Goal: Entertainment & Leisure: Browse casually

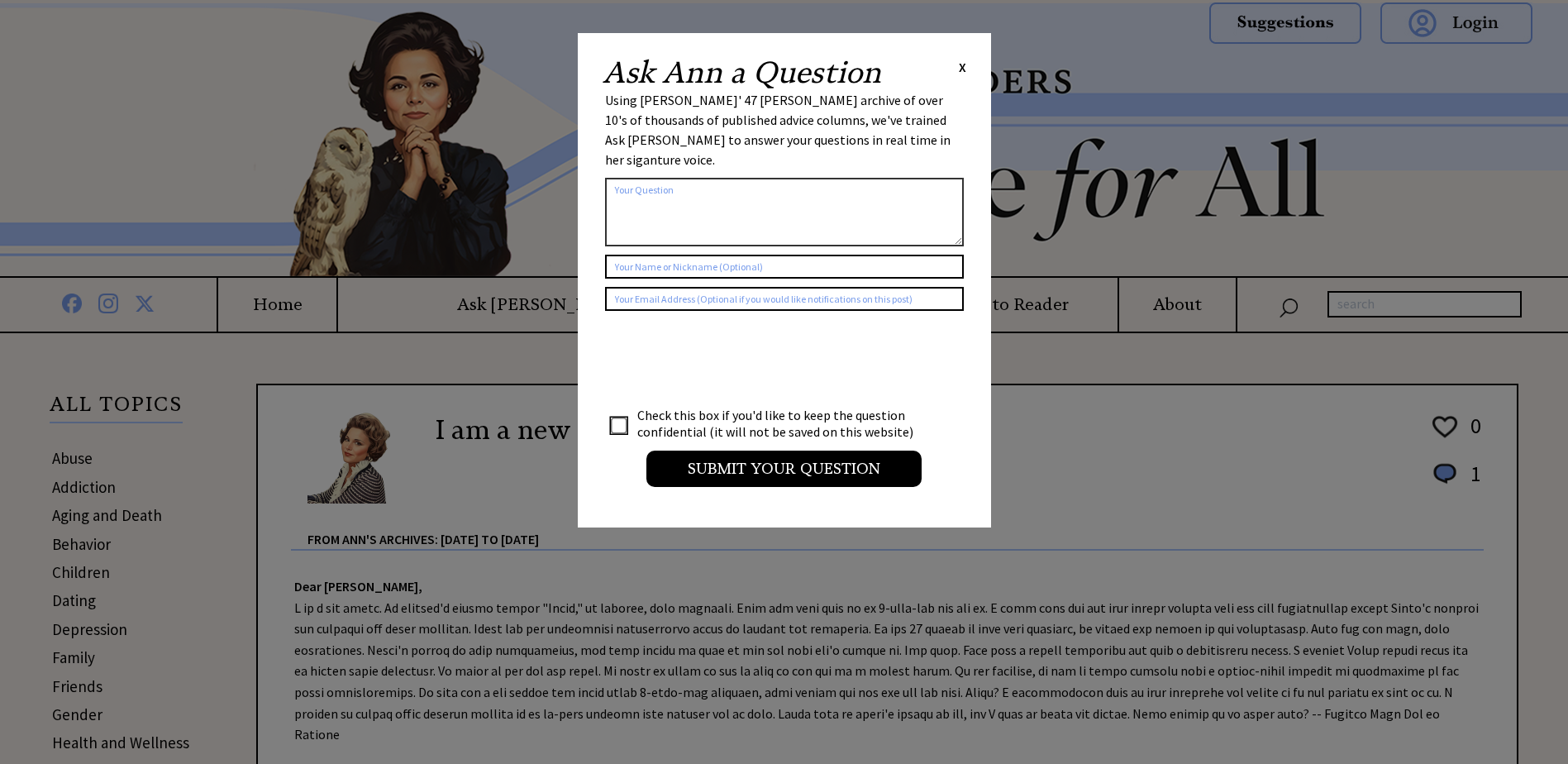
click at [960, 69] on span "X" at bounding box center [962, 66] width 8 height 16
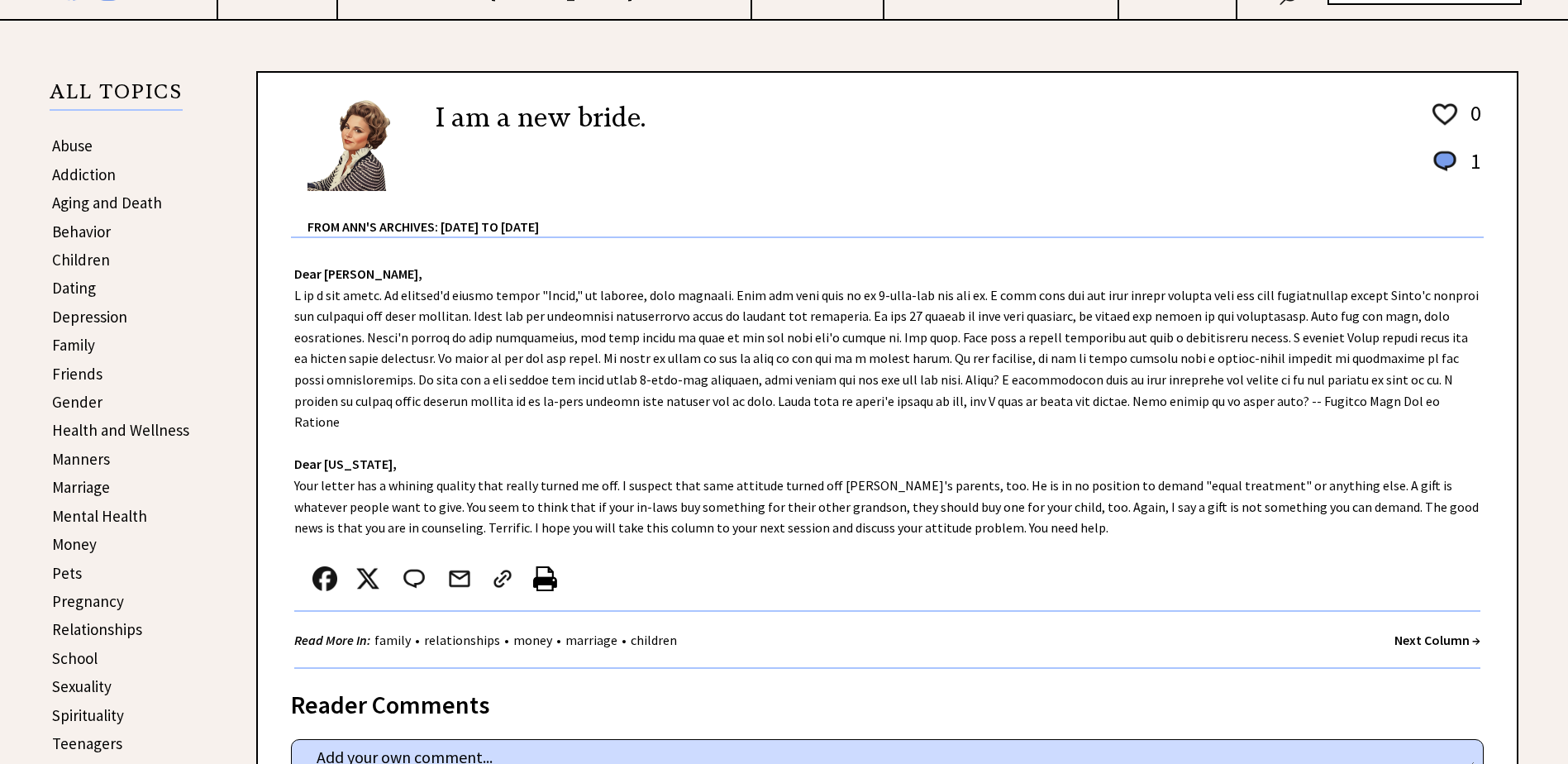
scroll to position [331, 0]
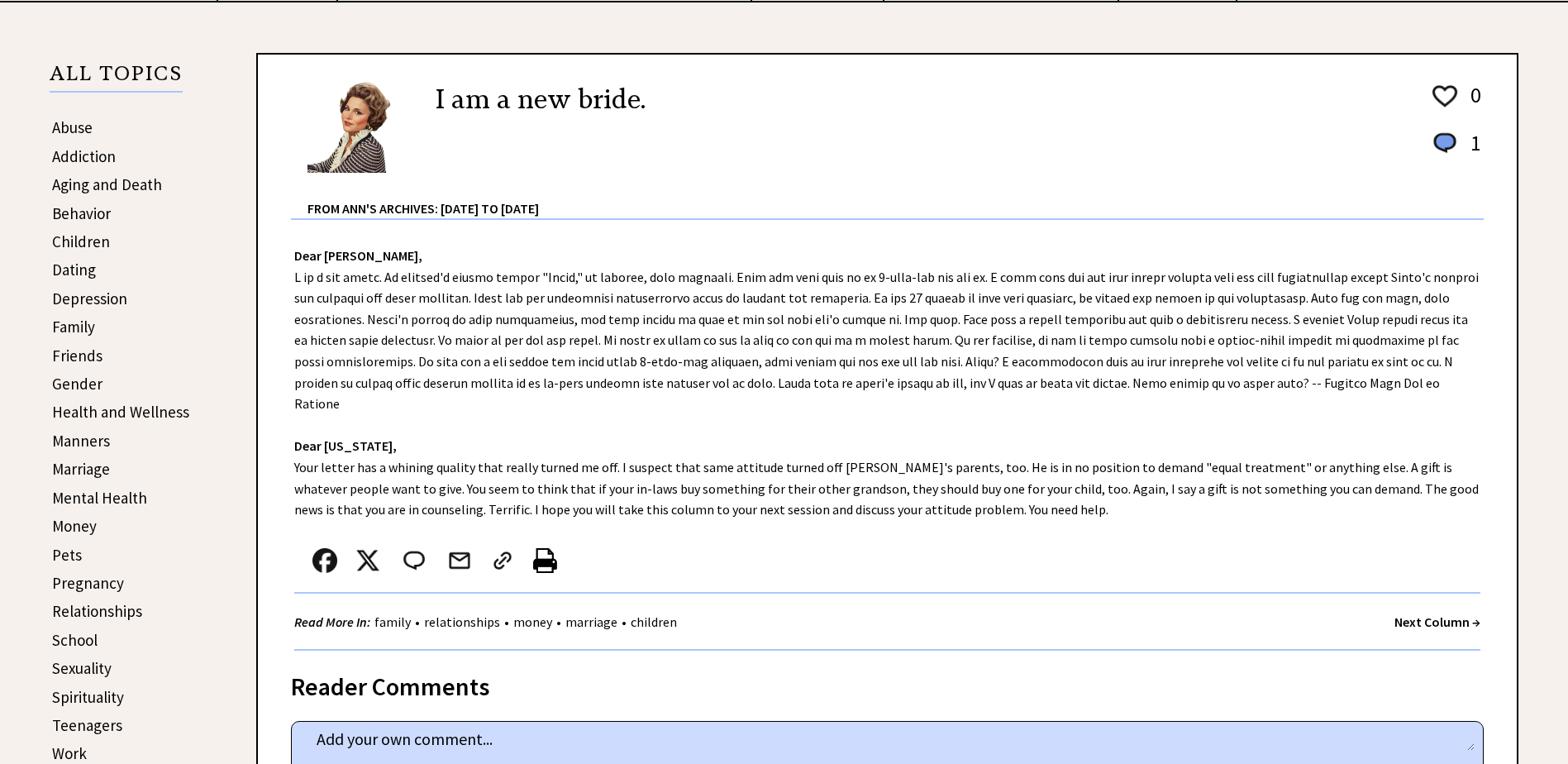
click at [1415, 614] on strong "Next Column →" at bounding box center [1437, 621] width 86 height 16
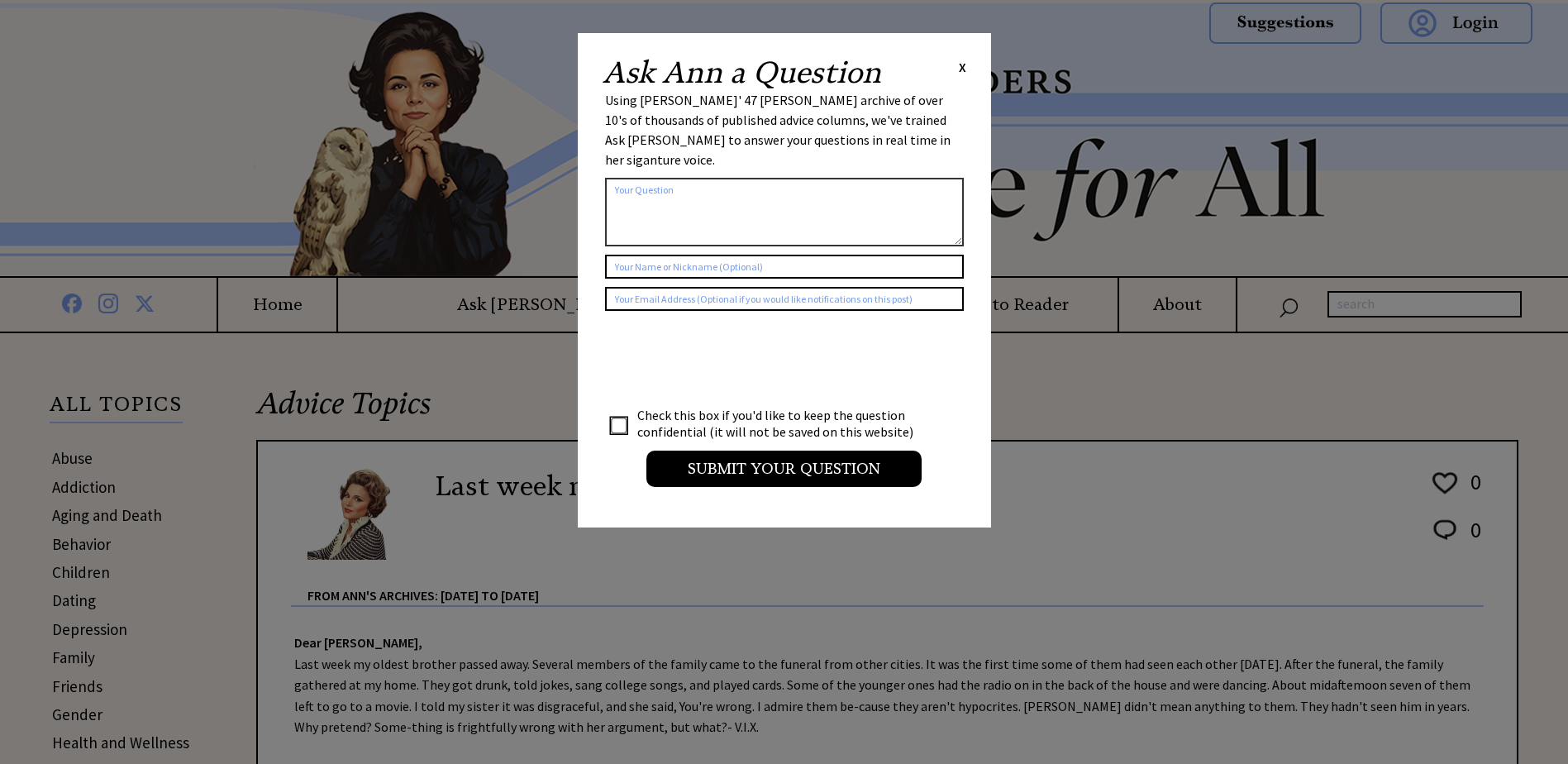
click at [964, 69] on span "X" at bounding box center [962, 66] width 8 height 16
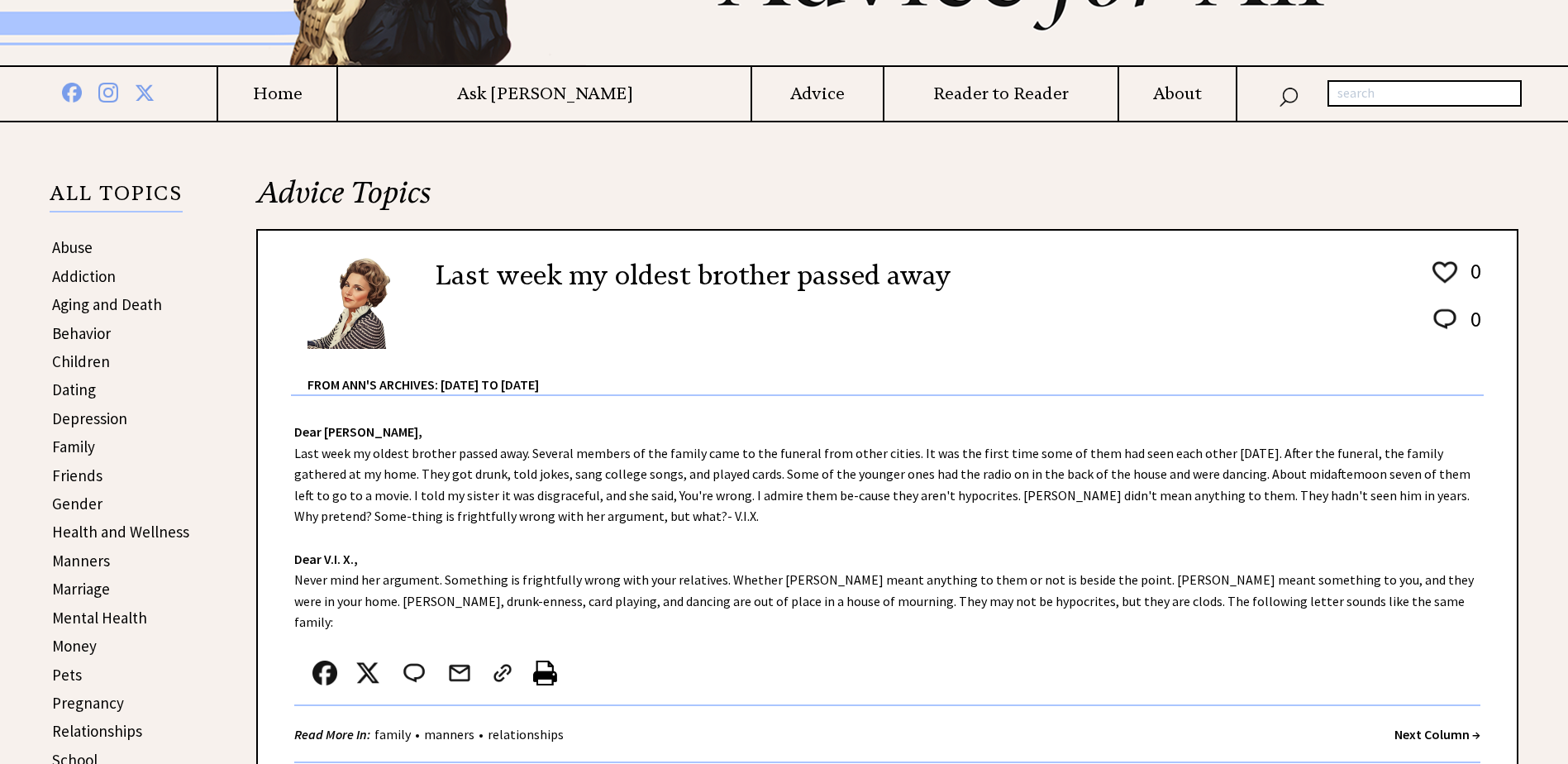
scroll to position [248, 0]
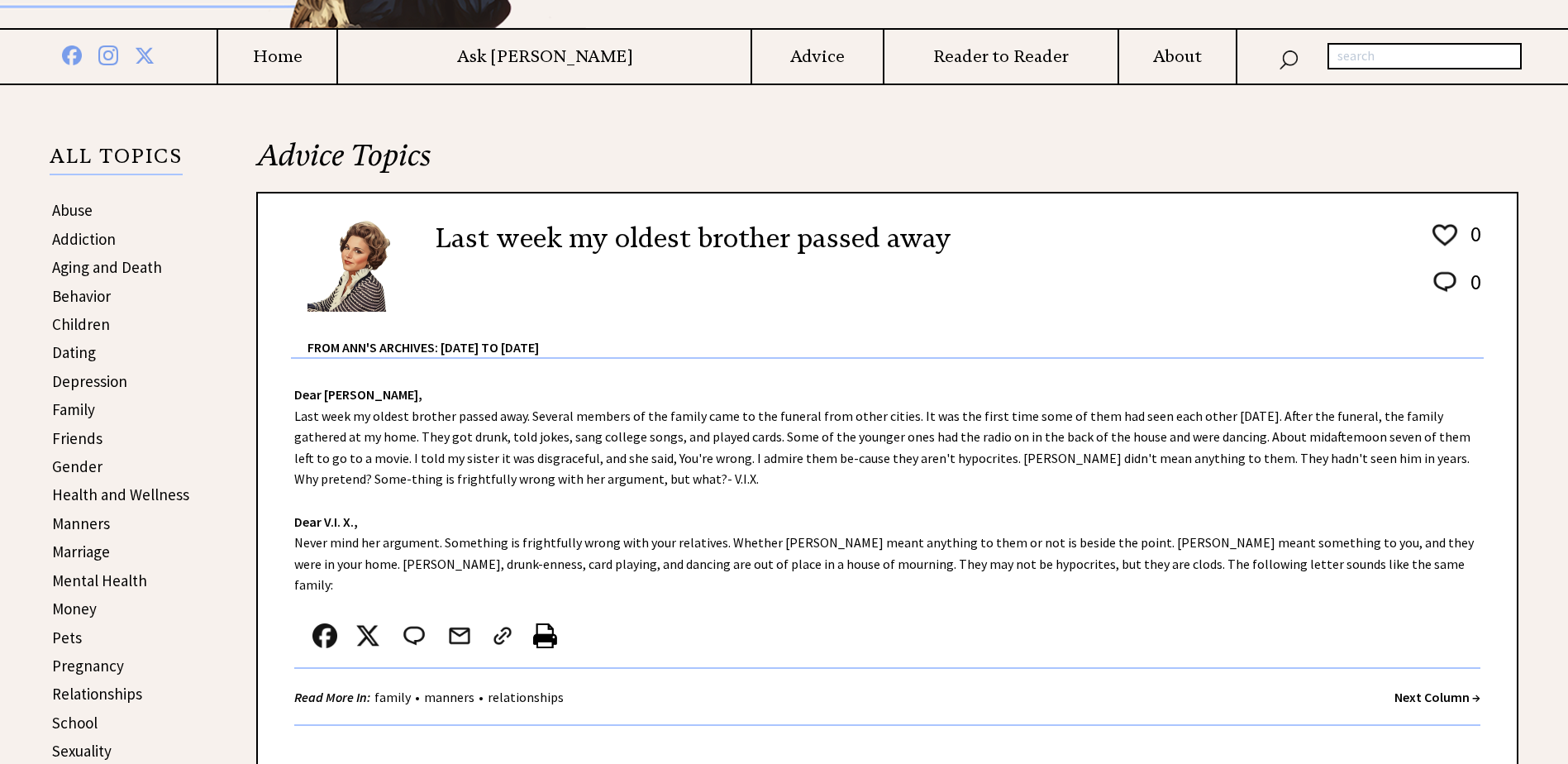
click at [1442, 689] on strong "Next Column →" at bounding box center [1437, 697] width 86 height 16
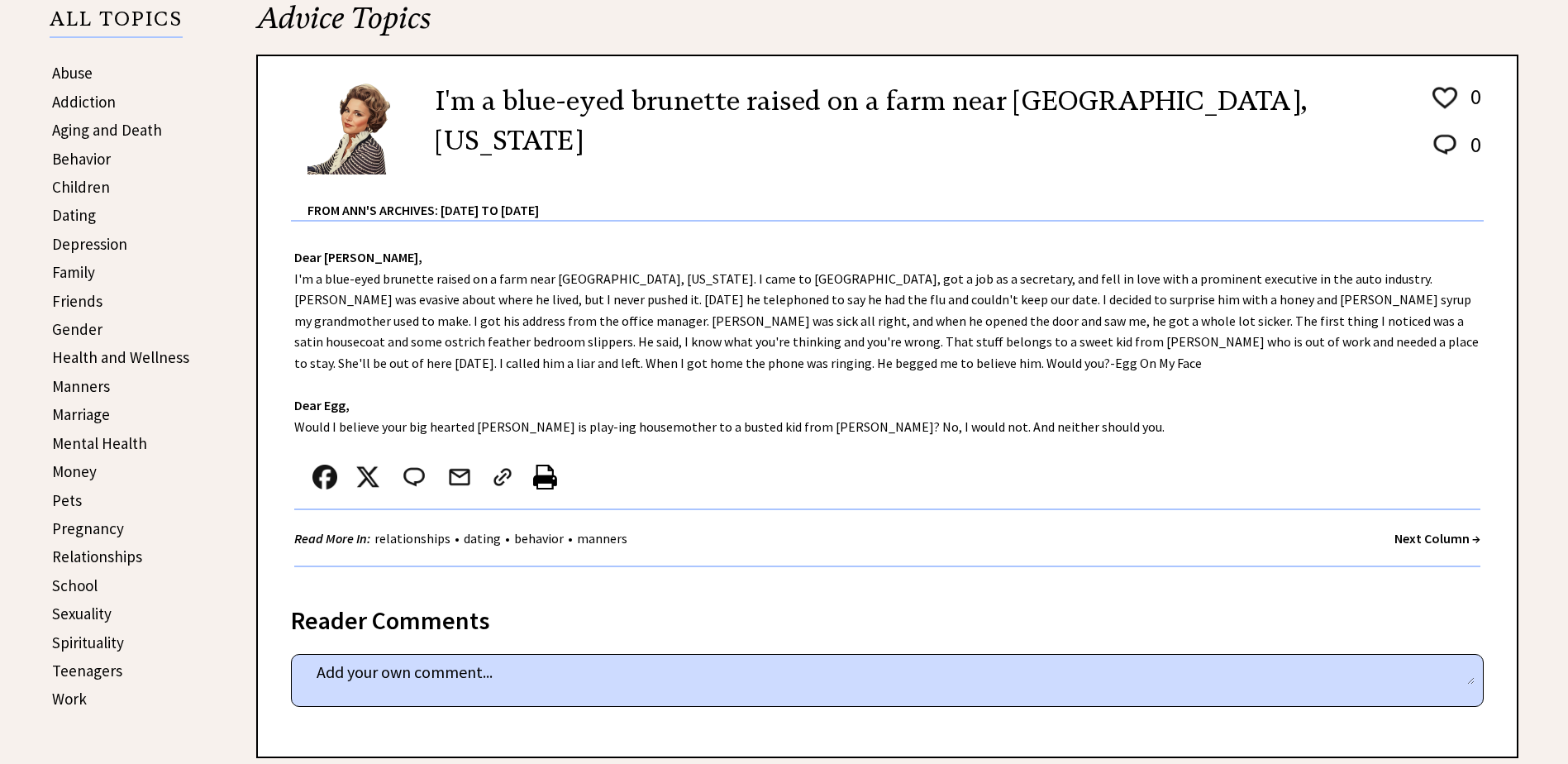
scroll to position [413, 0]
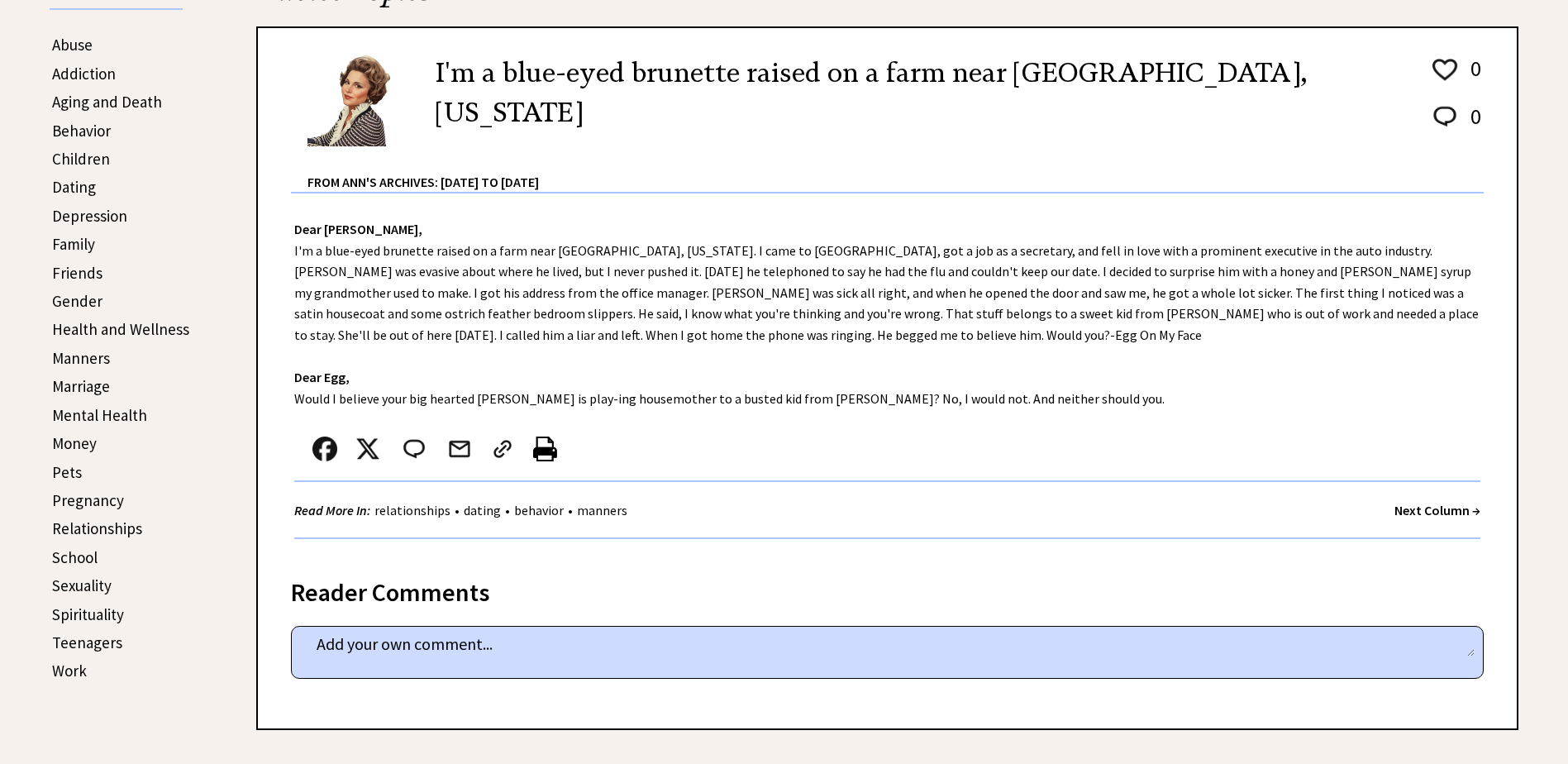
click at [1415, 509] on strong "Next Column →" at bounding box center [1437, 509] width 86 height 16
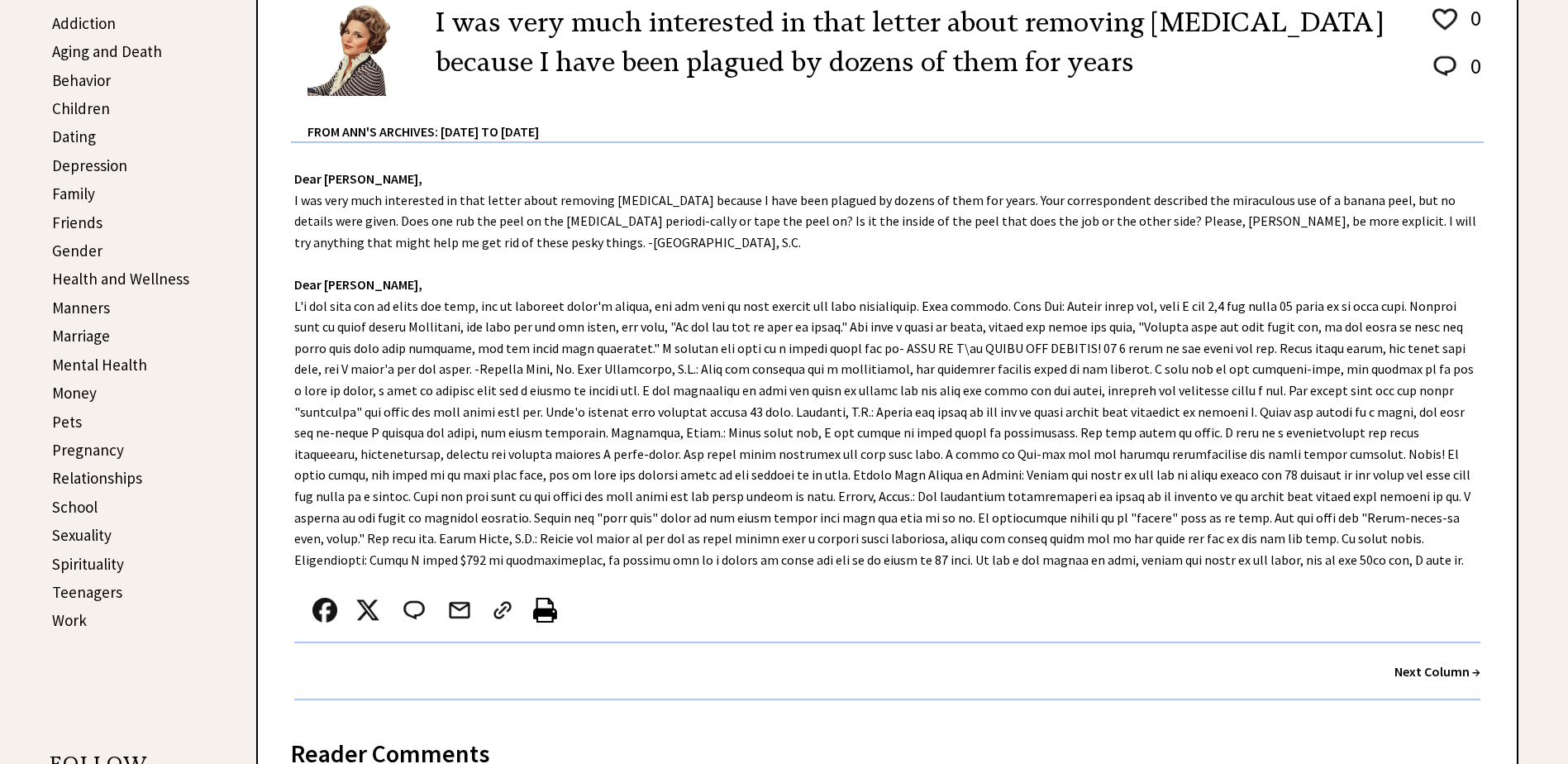
scroll to position [497, 0]
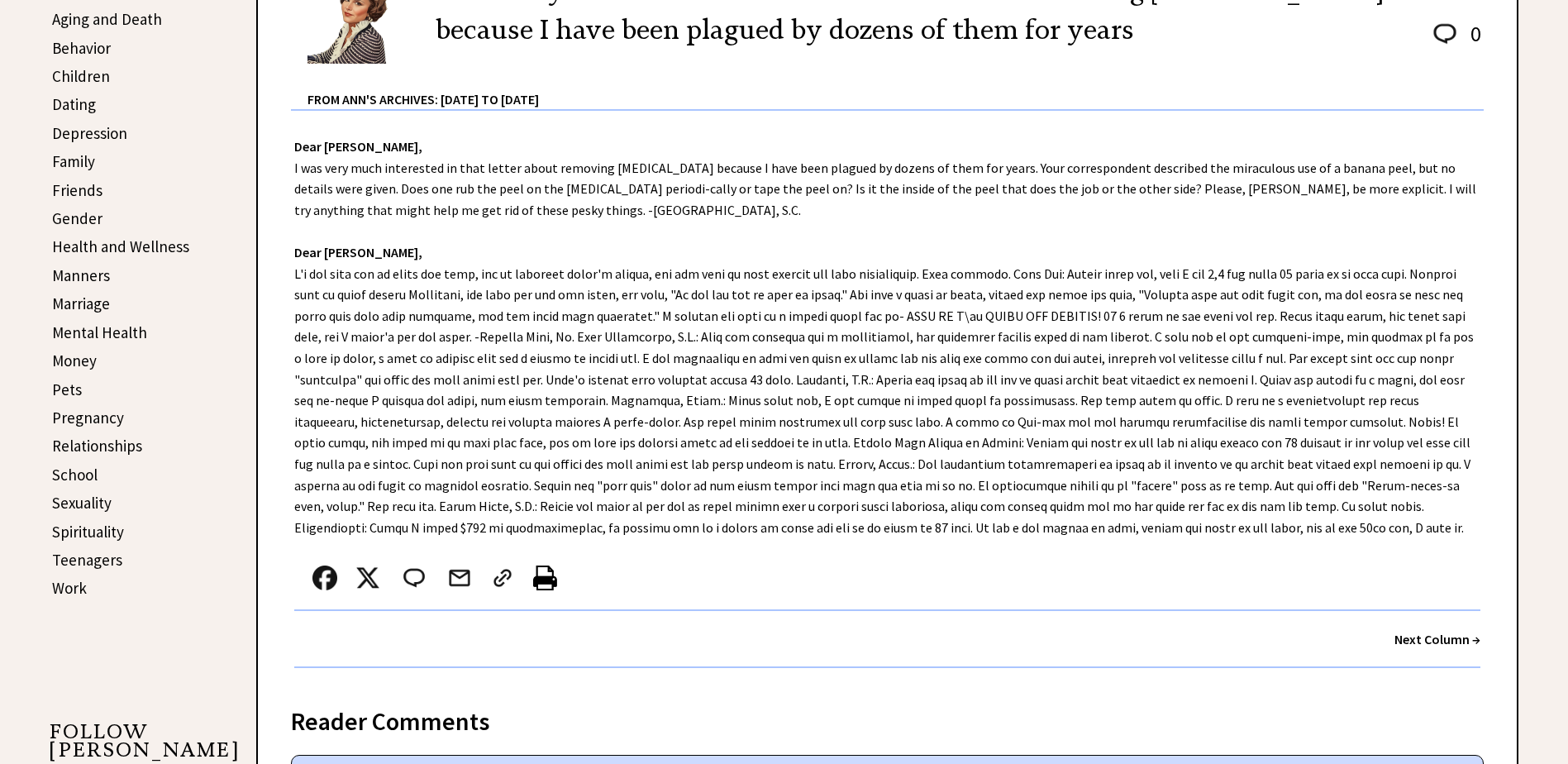
click at [1420, 639] on strong "Next Column →" at bounding box center [1437, 638] width 86 height 16
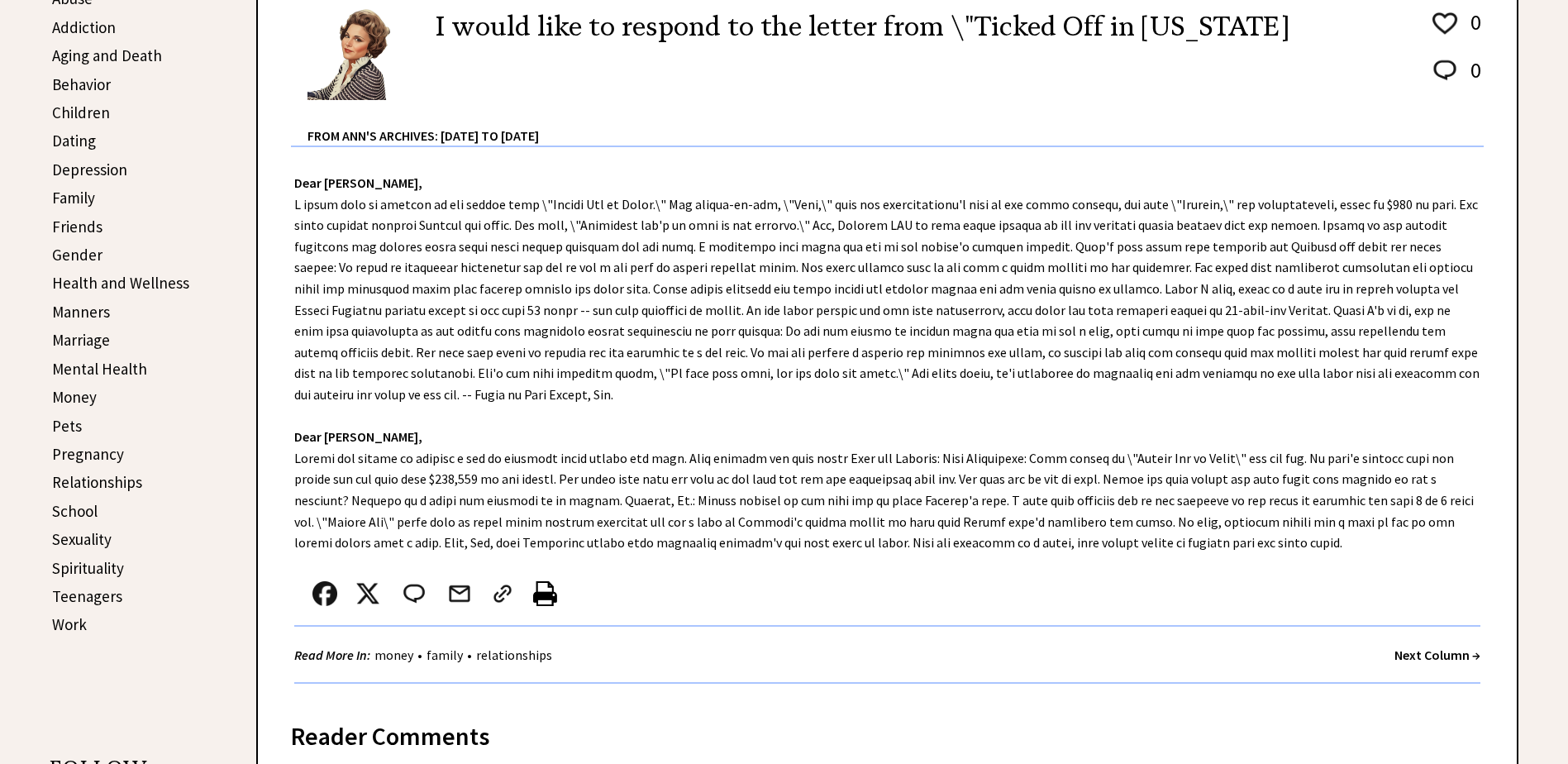
scroll to position [497, 0]
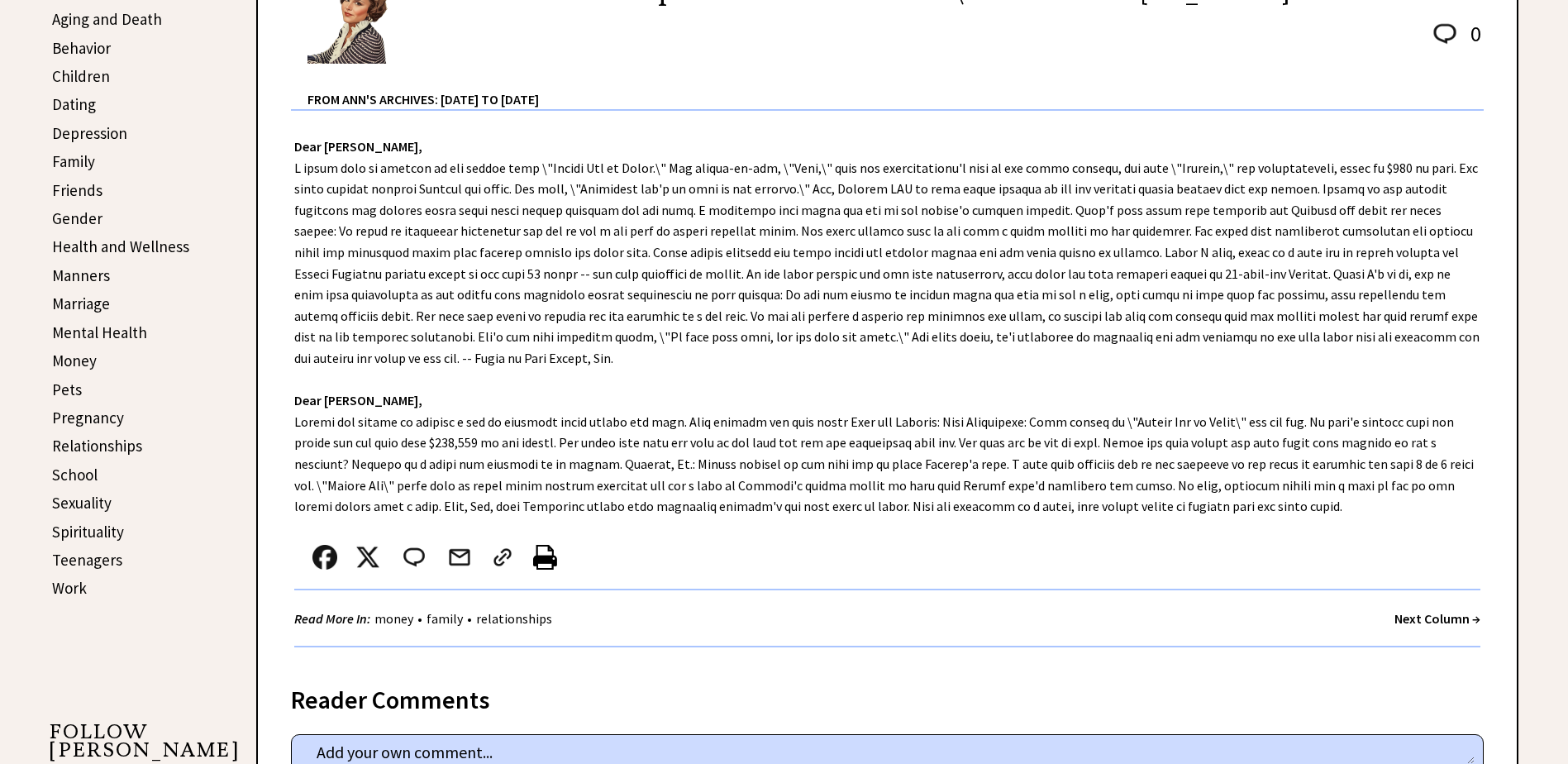
click at [1399, 610] on strong "Next Column →" at bounding box center [1437, 618] width 86 height 16
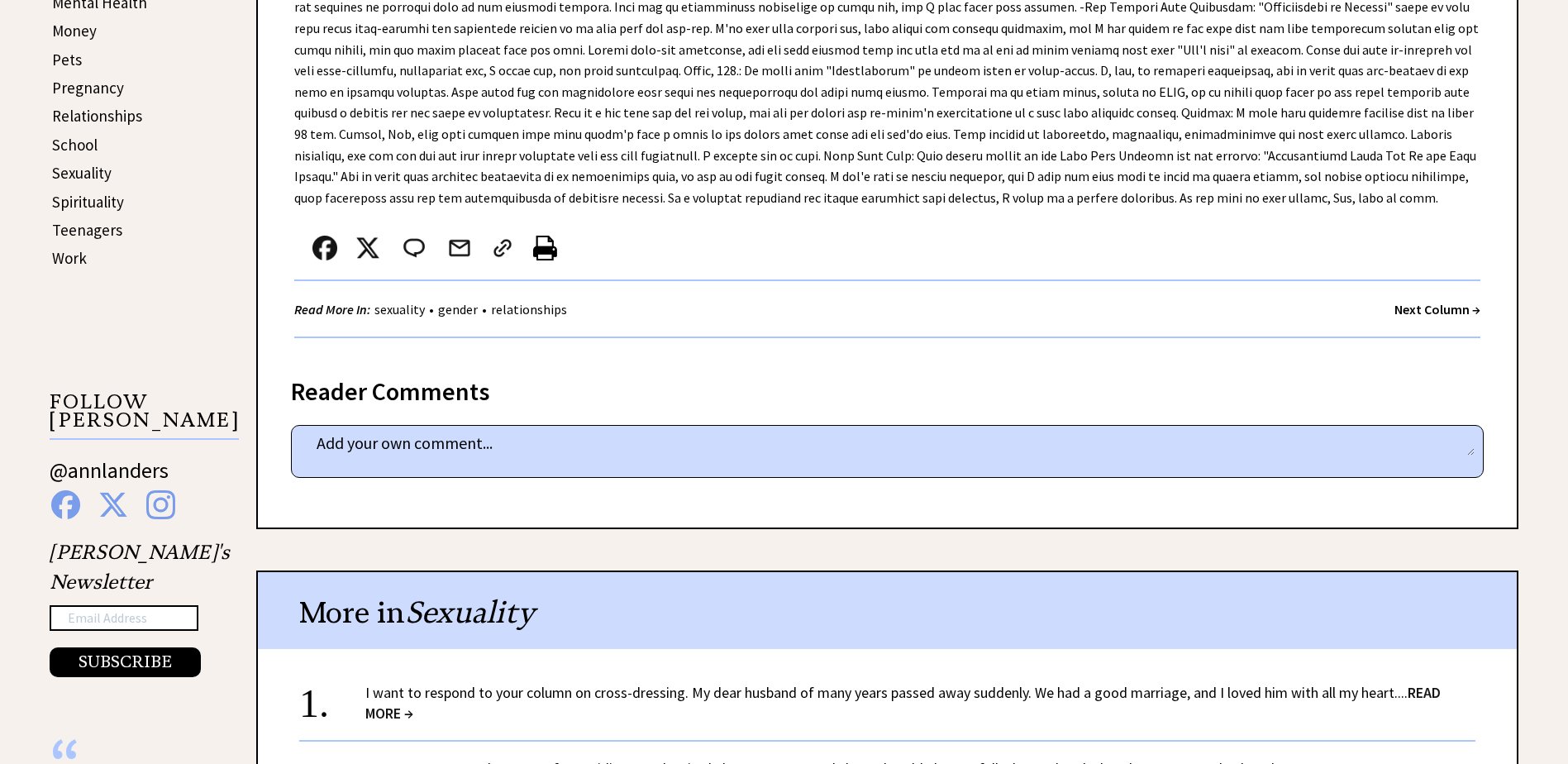
scroll to position [827, 0]
click at [1404, 301] on strong "Next Column →" at bounding box center [1437, 308] width 86 height 16
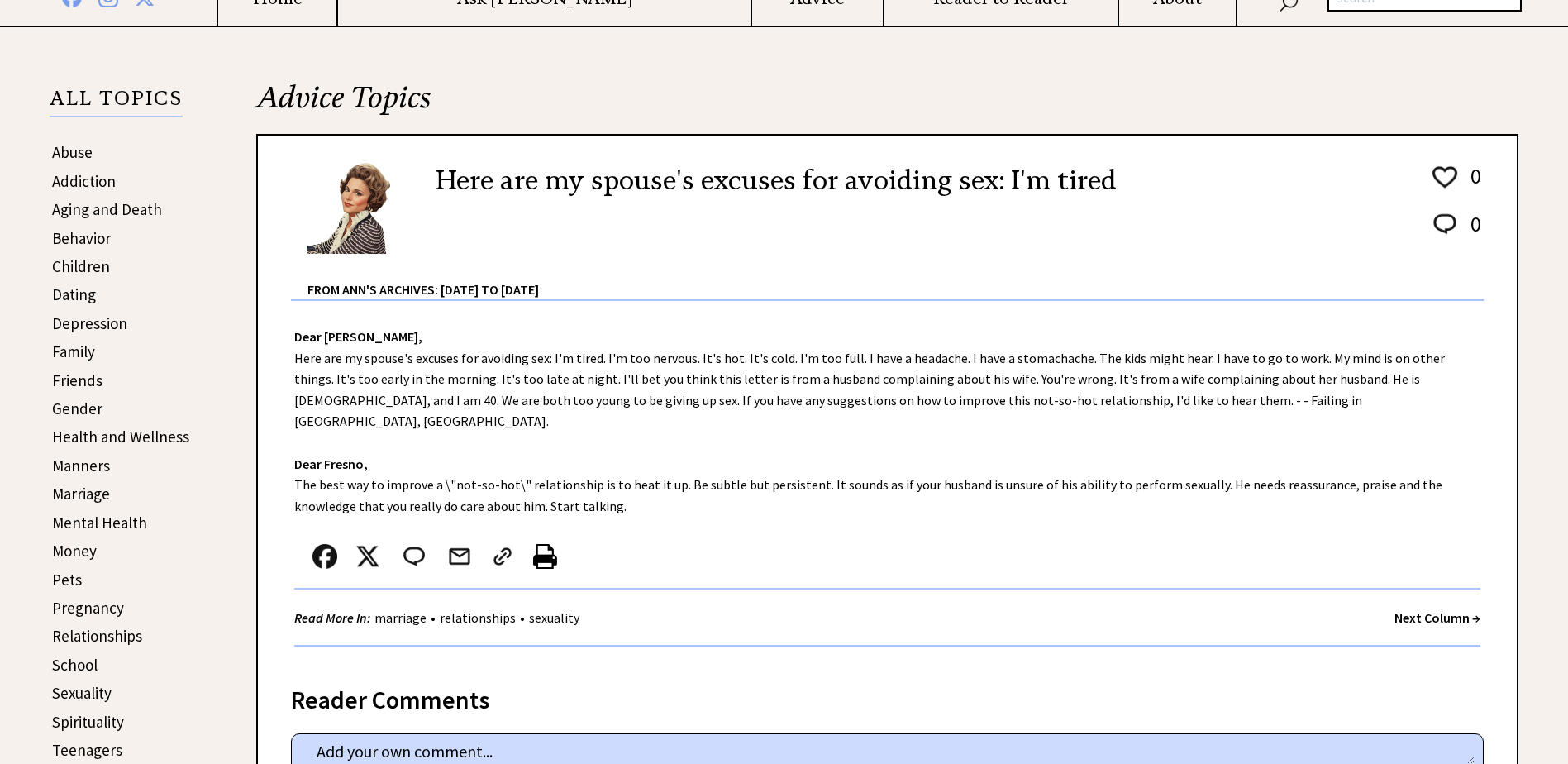
scroll to position [331, 0]
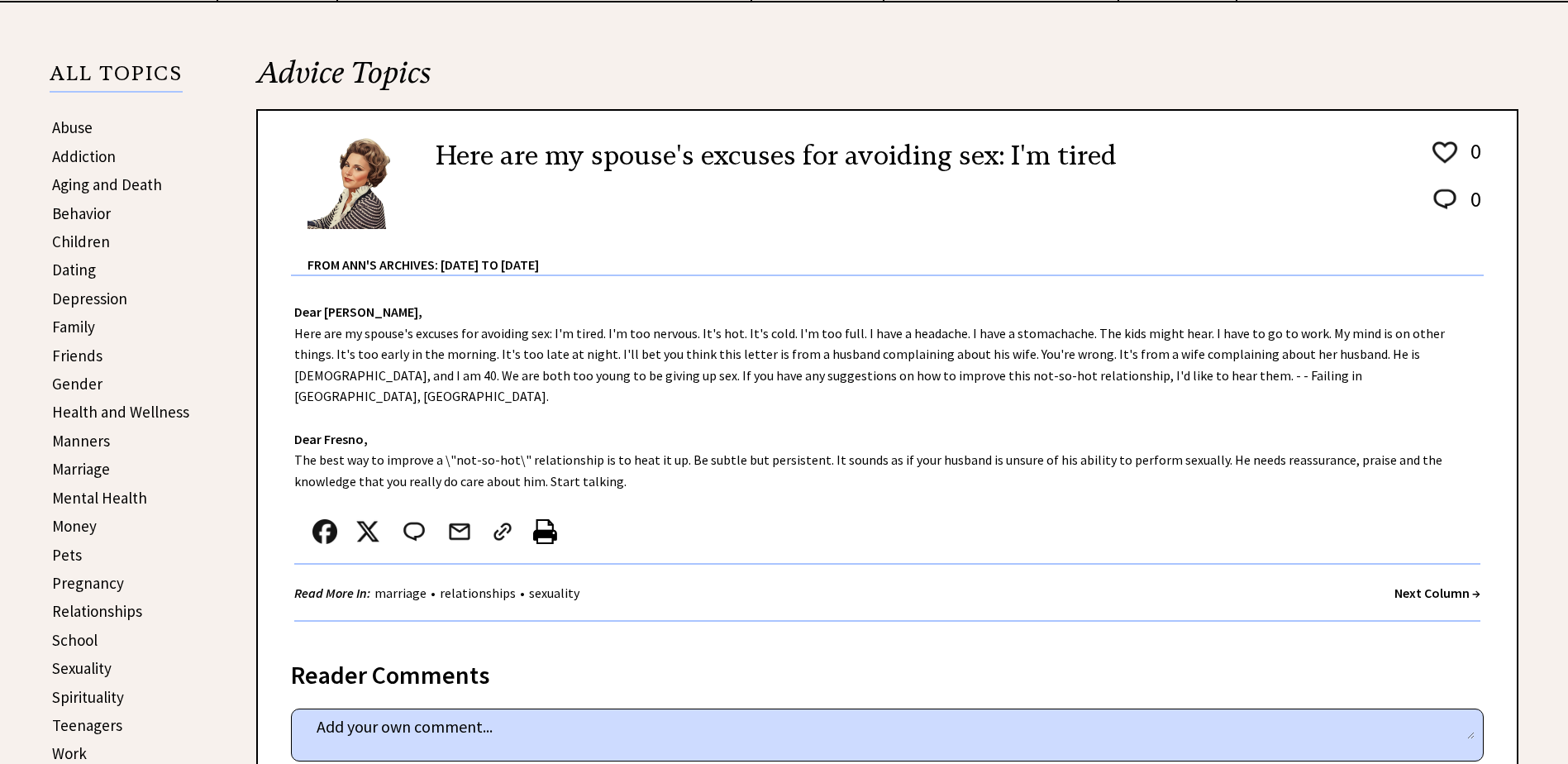
click at [1405, 585] on strong "Next Column →" at bounding box center [1437, 593] width 86 height 16
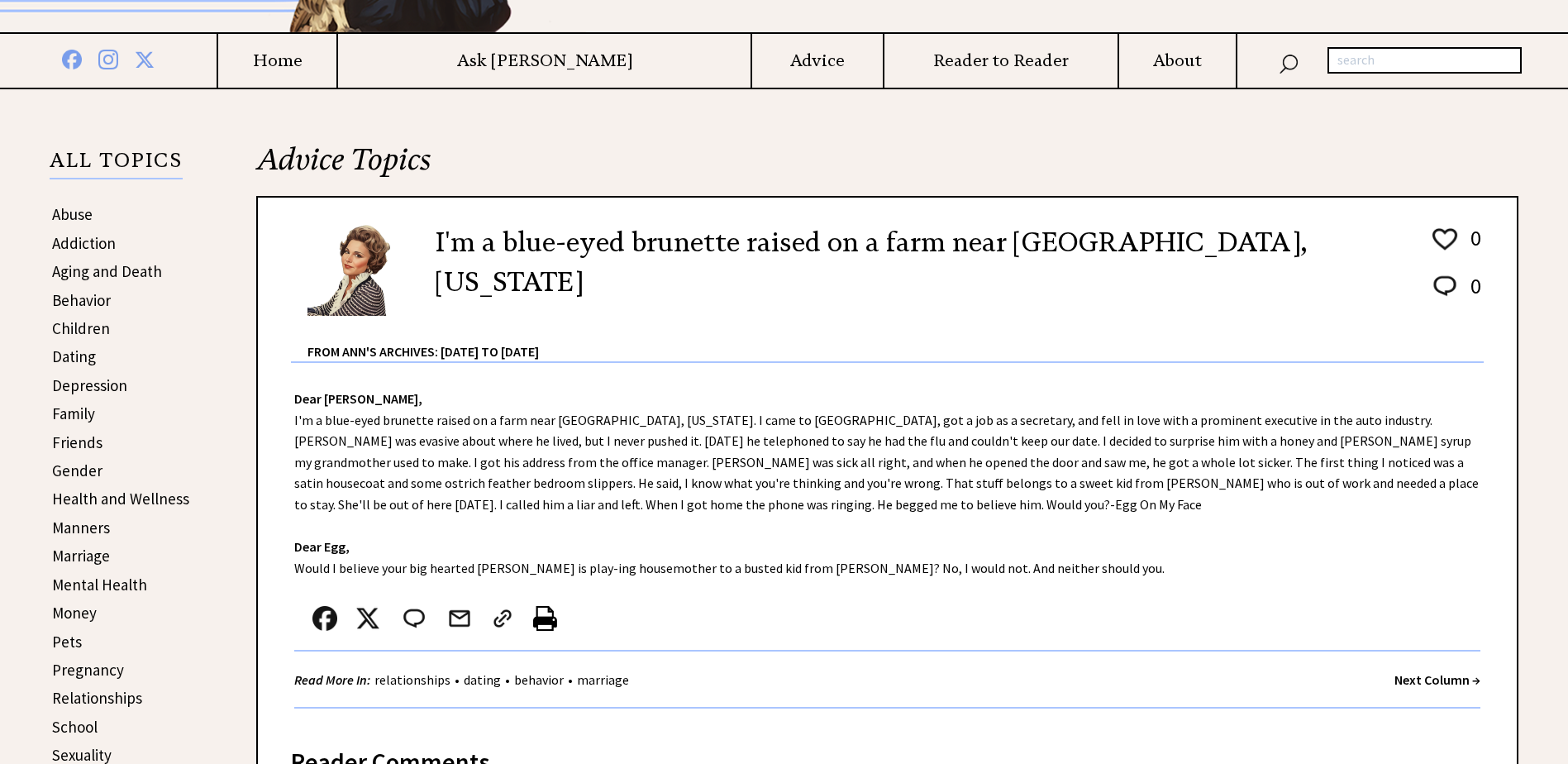
scroll to position [248, 0]
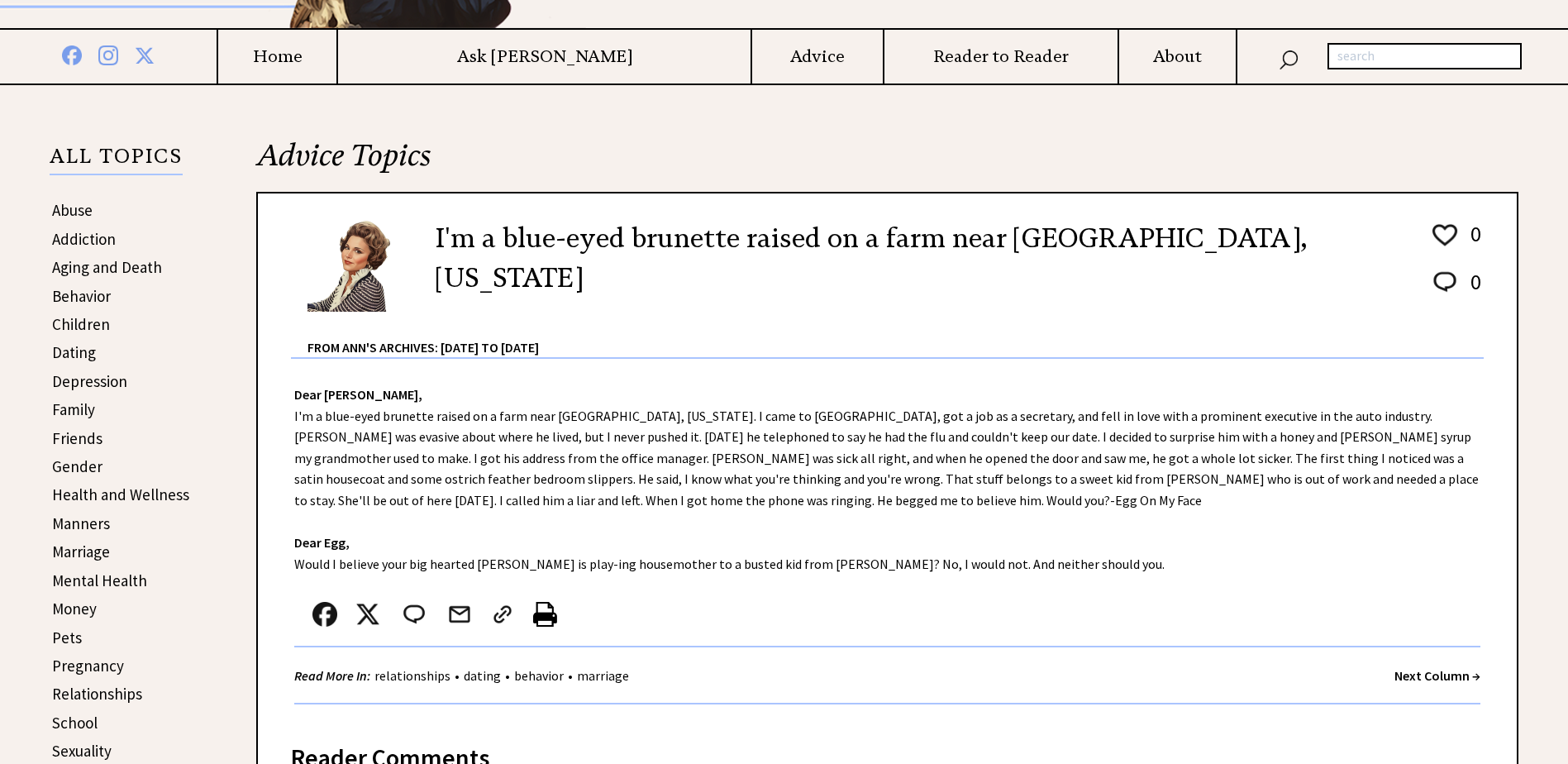
click at [81, 323] on link "Children" at bounding box center [81, 323] width 58 height 20
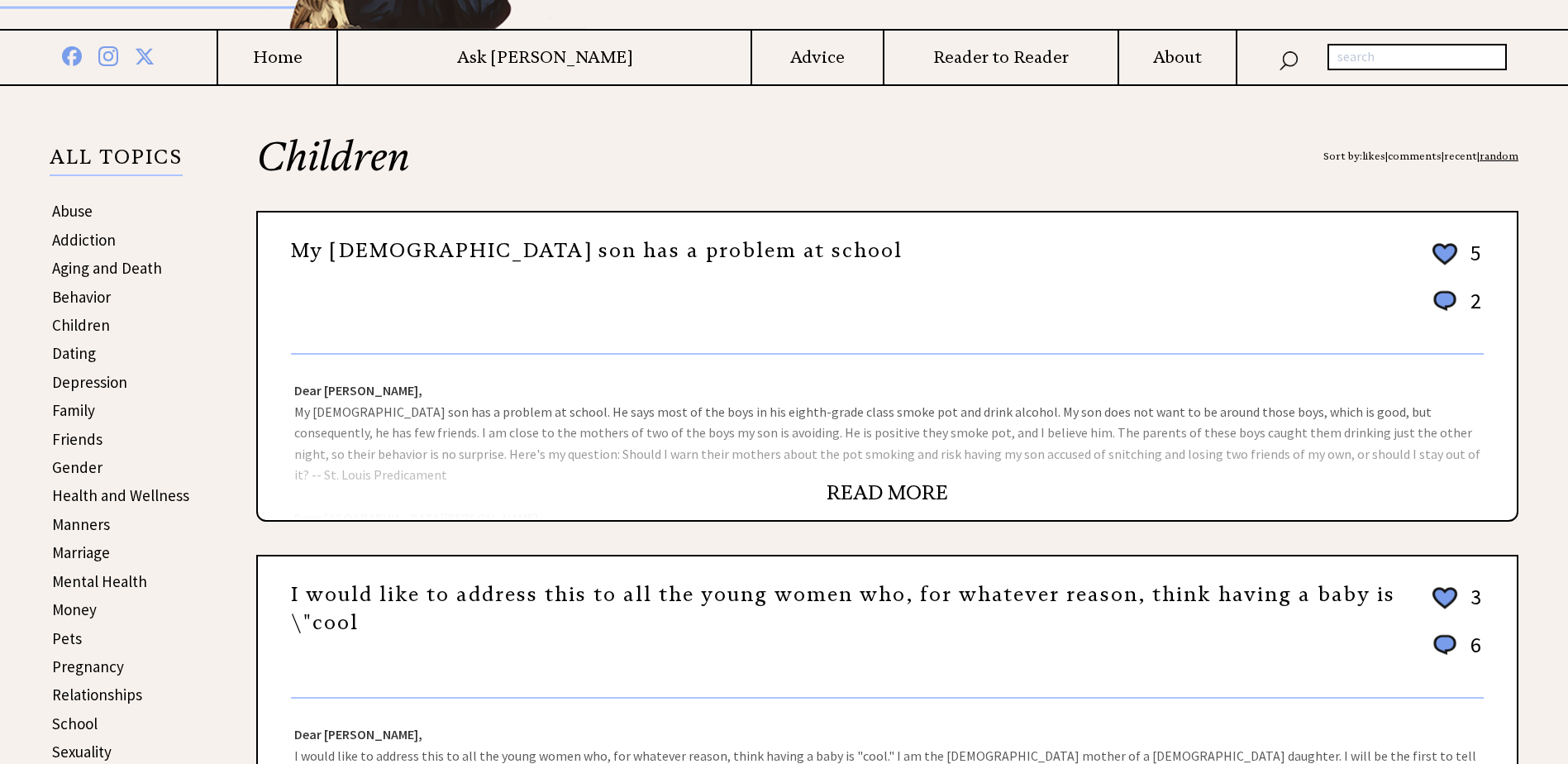
scroll to position [248, 0]
click at [864, 489] on link "READ MORE" at bounding box center [887, 492] width 121 height 25
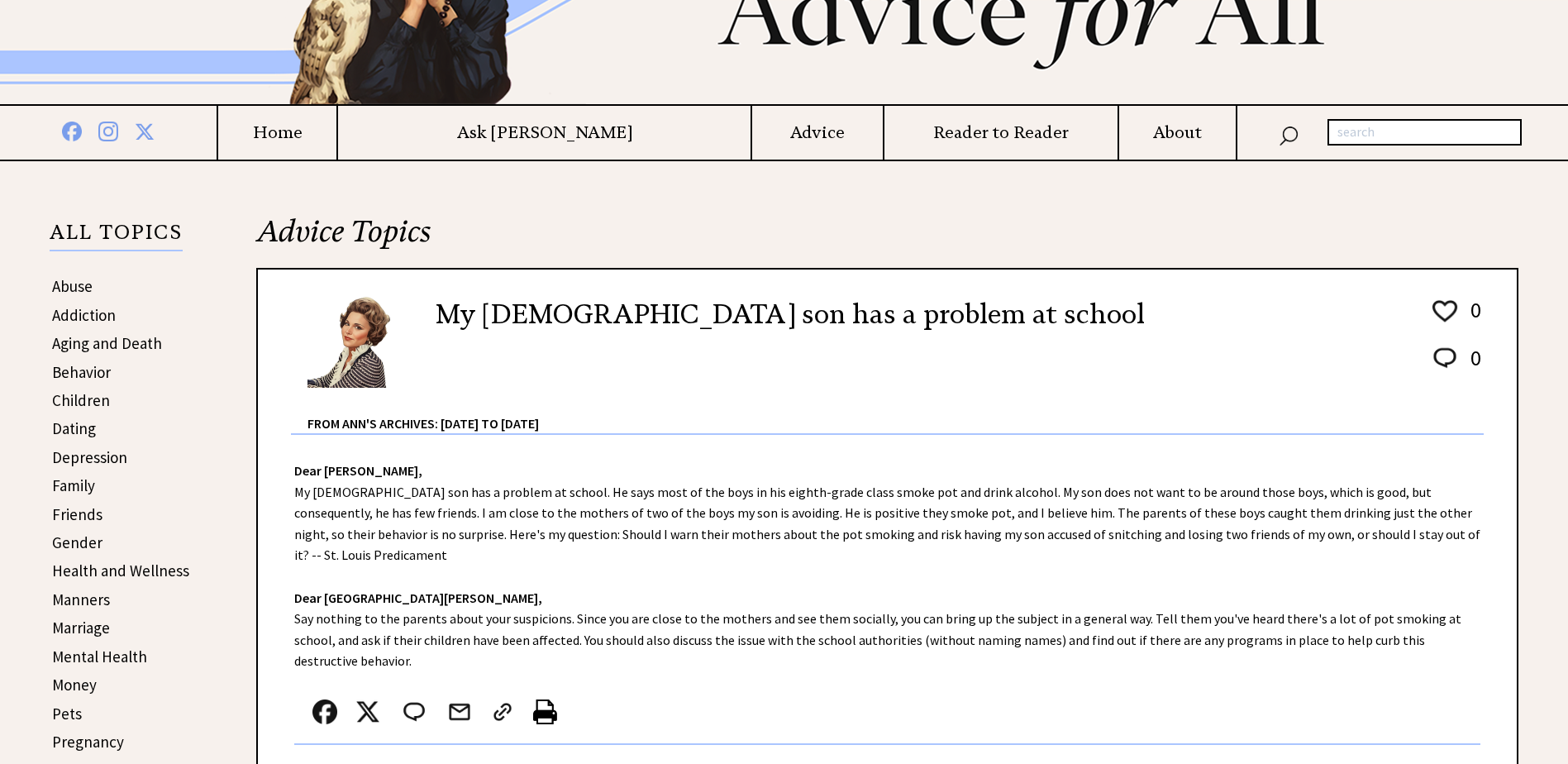
scroll to position [248, 0]
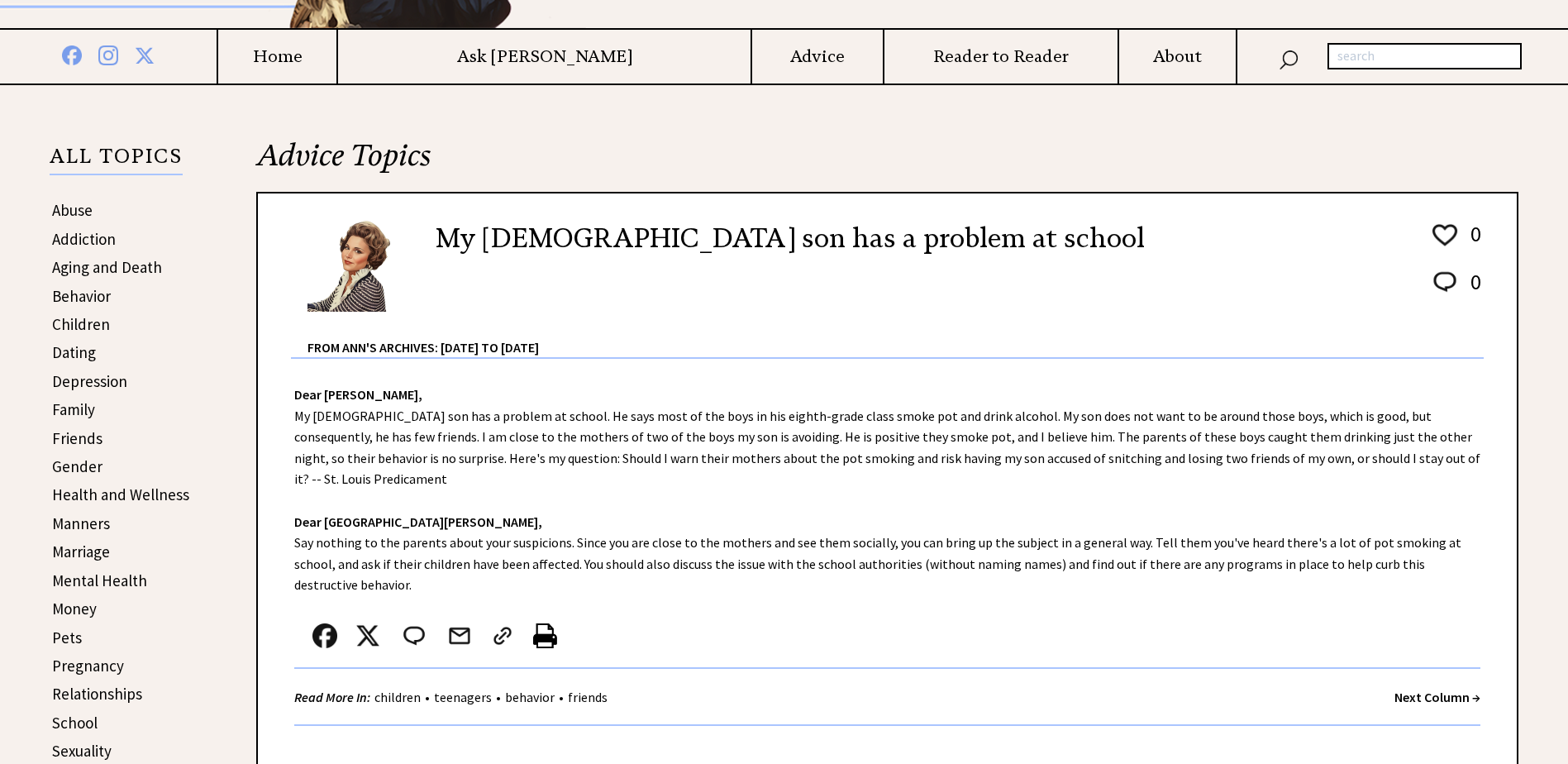
click at [1397, 689] on strong "Next Column →" at bounding box center [1437, 697] width 86 height 16
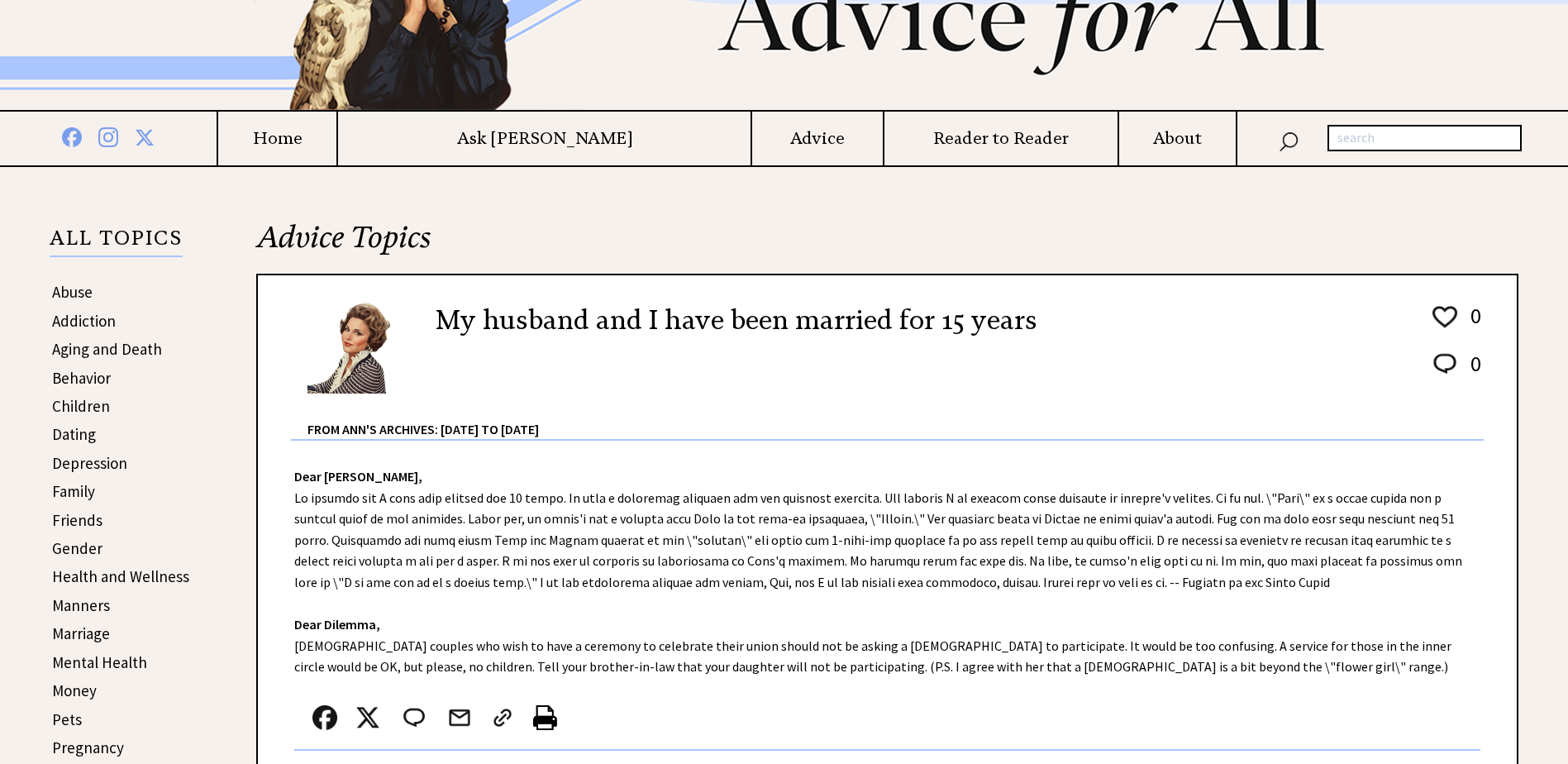
scroll to position [248, 0]
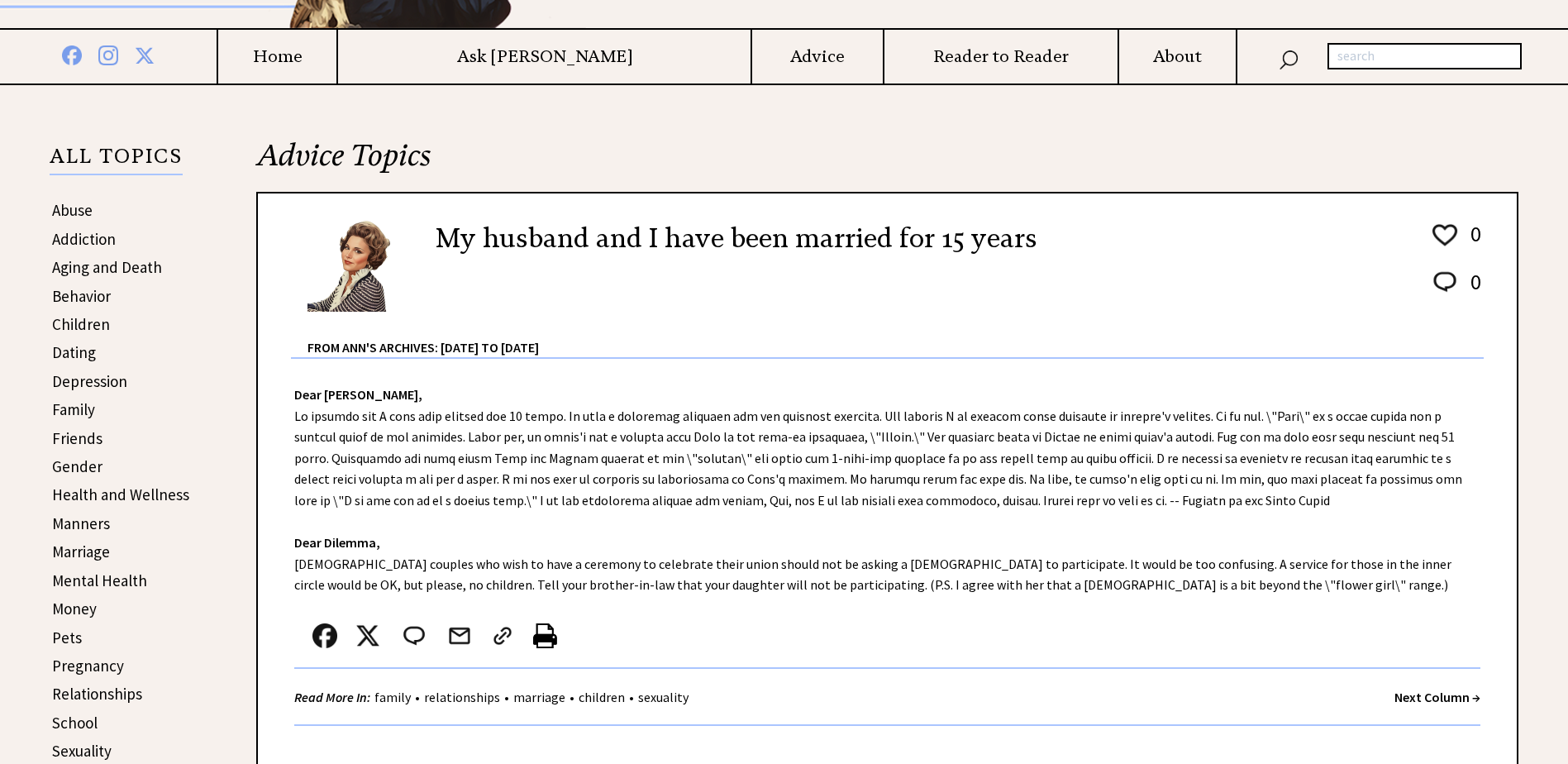
click at [1403, 696] on strong "Next Column →" at bounding box center [1437, 697] width 86 height 16
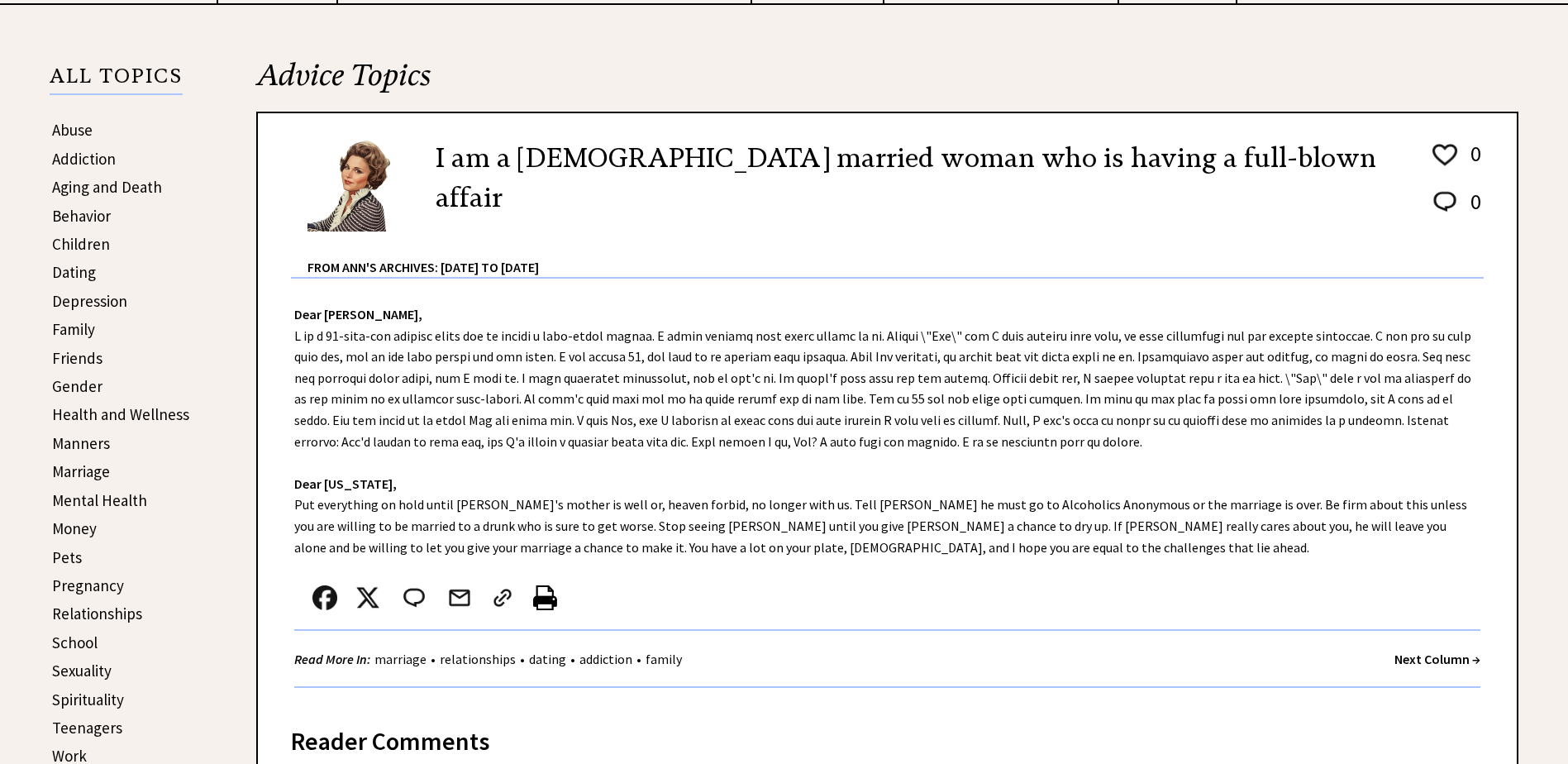
scroll to position [331, 0]
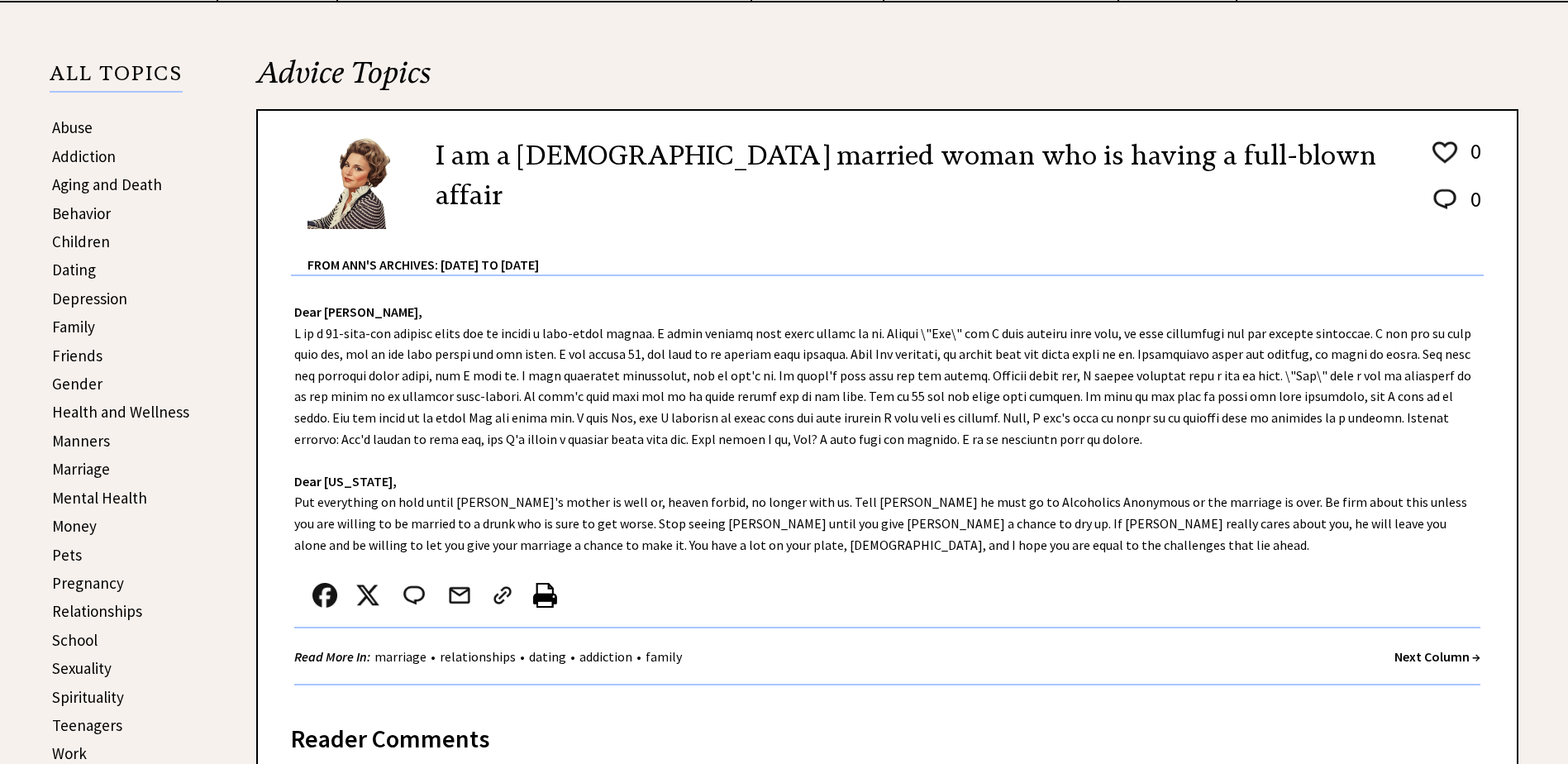
click at [1406, 655] on strong "Next Column →" at bounding box center [1437, 656] width 86 height 16
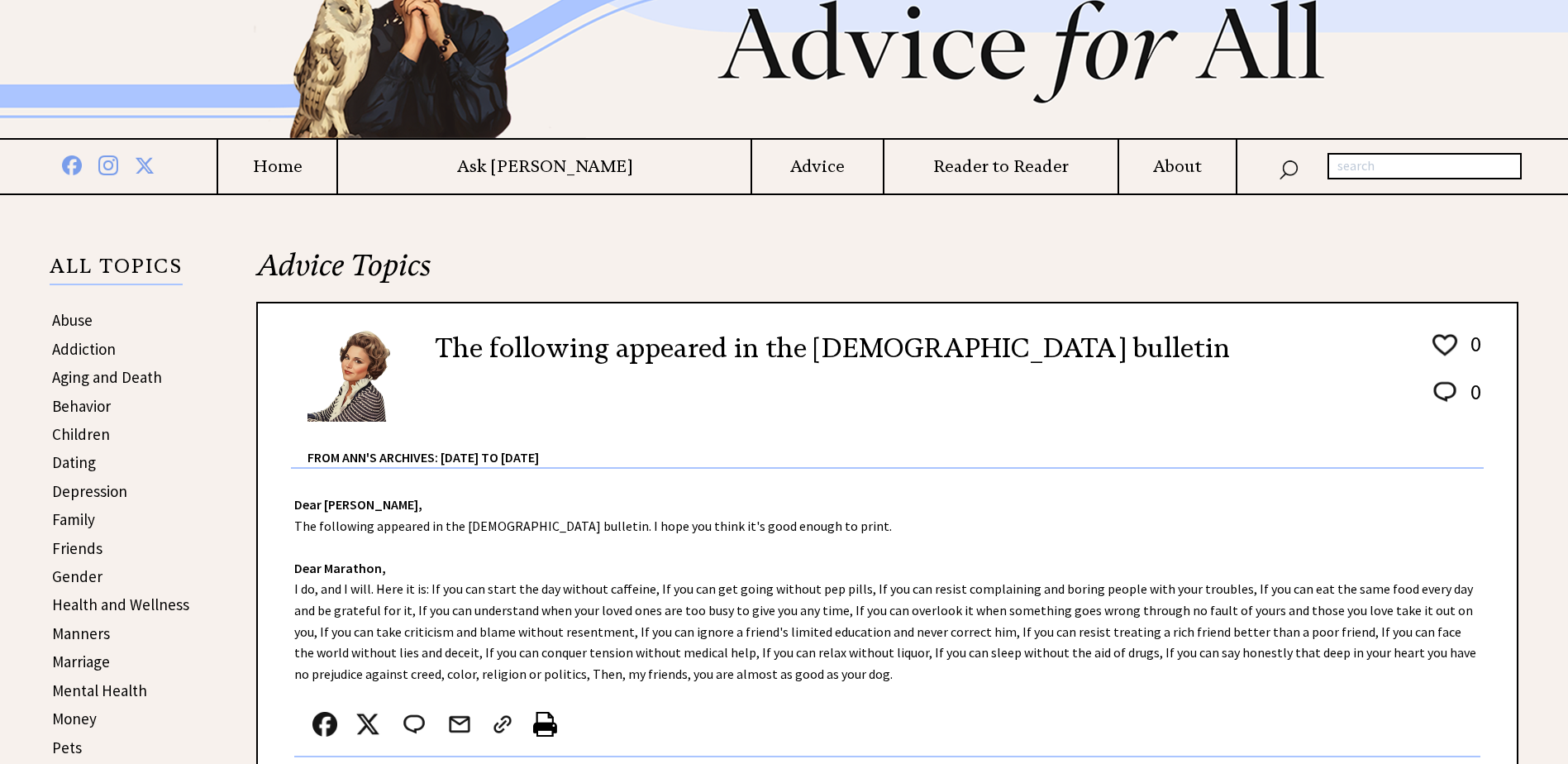
scroll to position [248, 0]
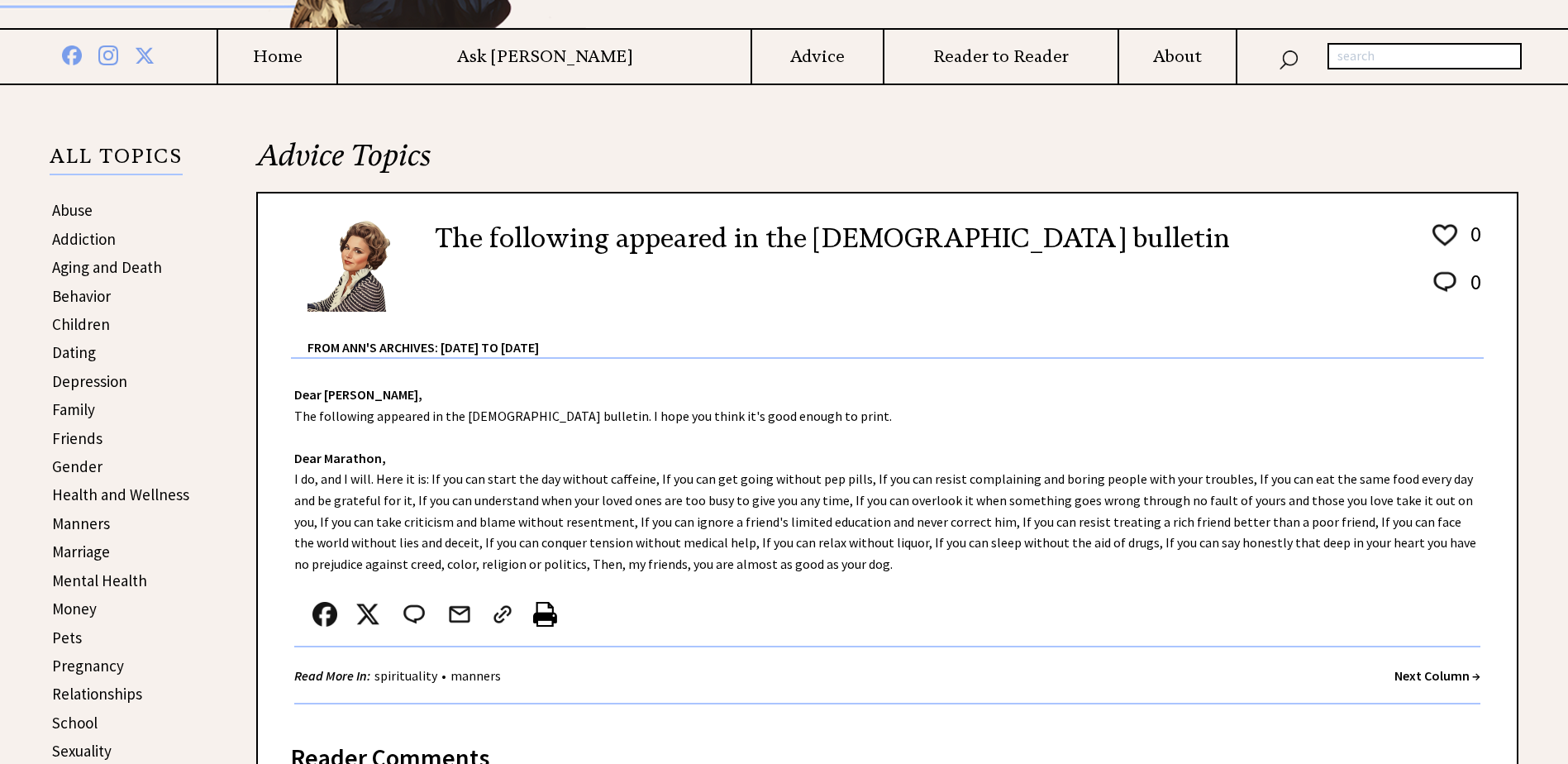
click at [1421, 677] on strong "Next Column →" at bounding box center [1437, 675] width 86 height 16
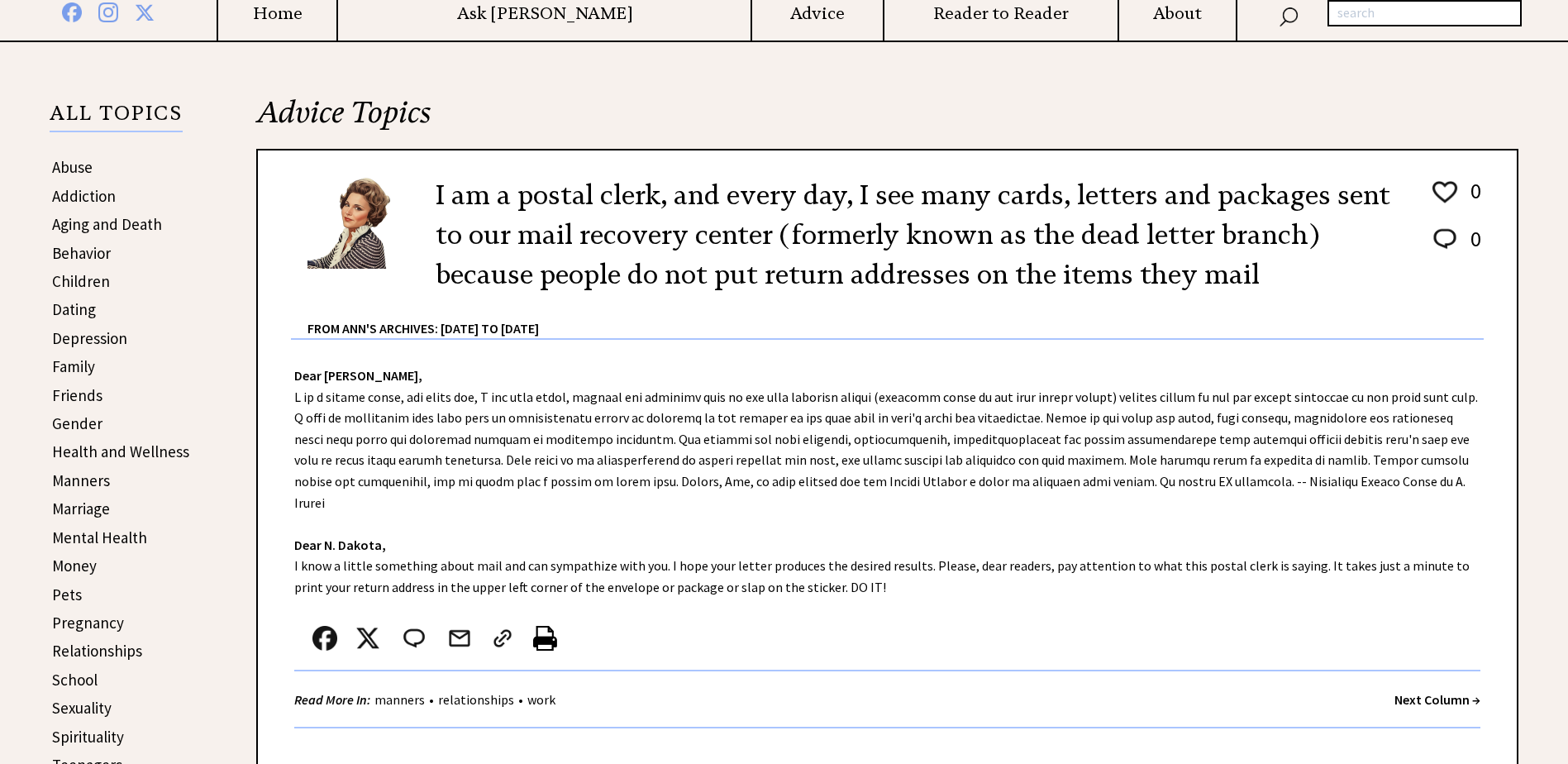
scroll to position [331, 0]
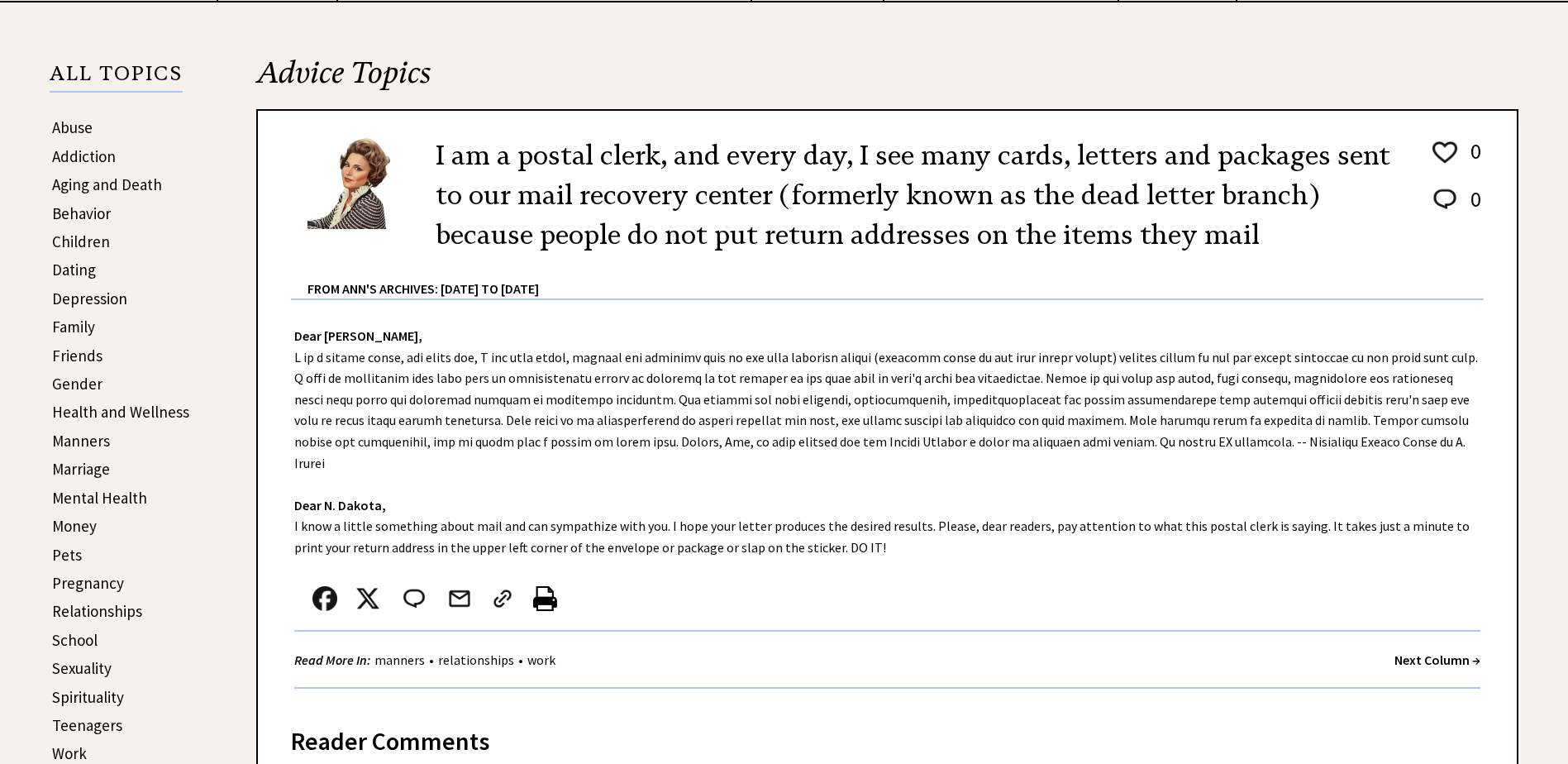
click at [1399, 652] on strong "Next Column →" at bounding box center [1437, 660] width 86 height 16
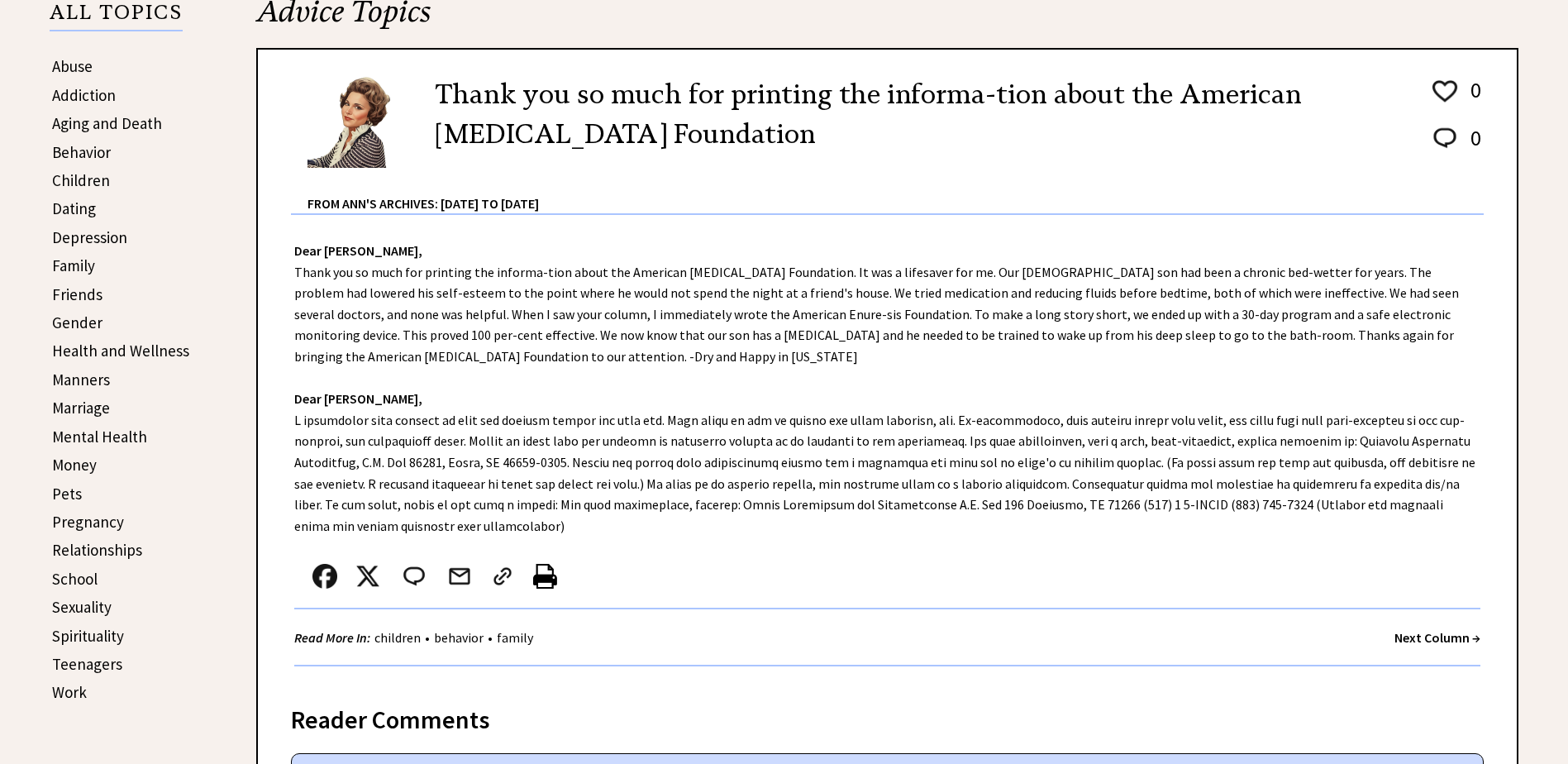
scroll to position [413, 0]
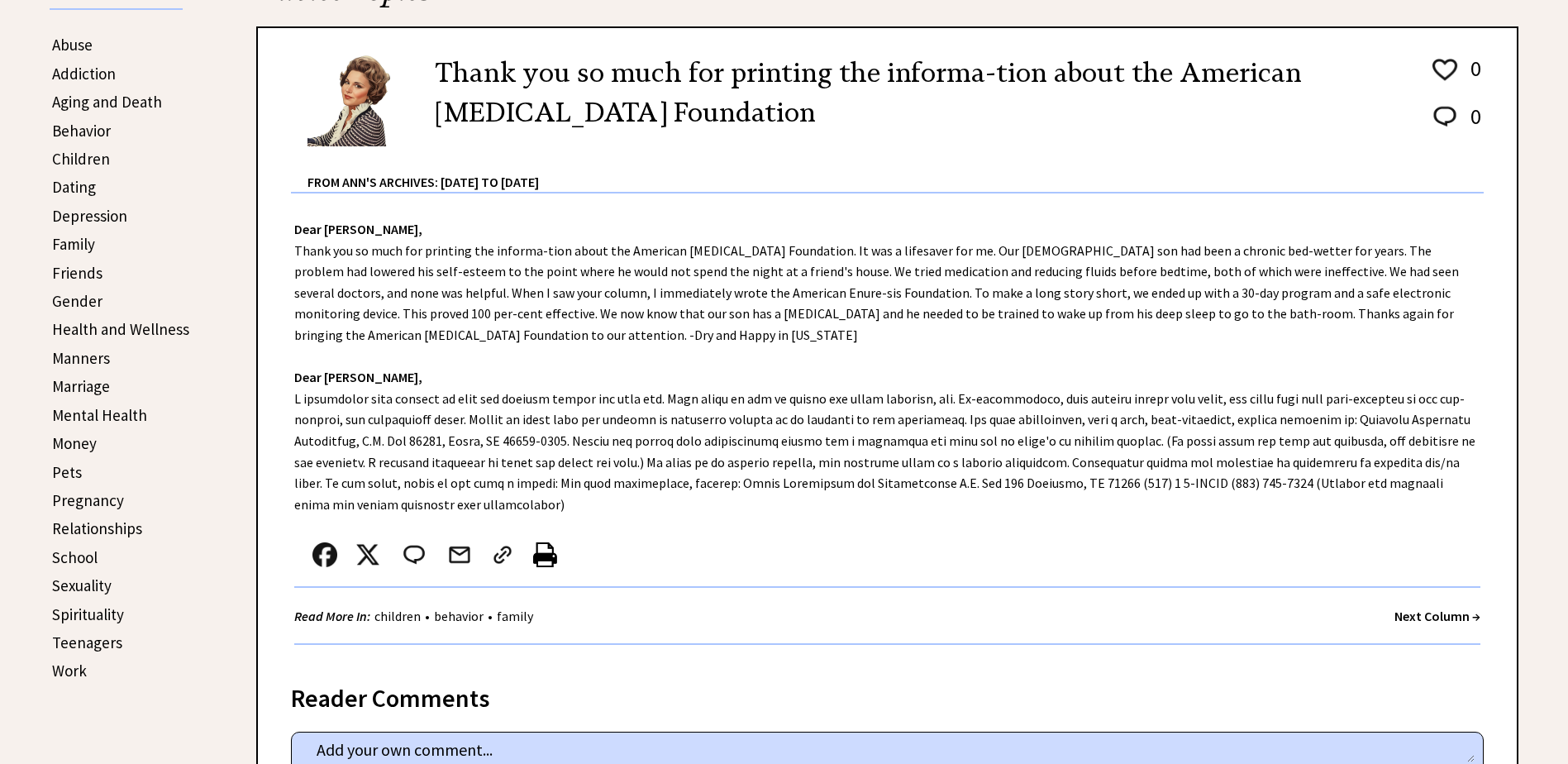
click at [1395, 615] on strong "Next Column →" at bounding box center [1437, 615] width 86 height 16
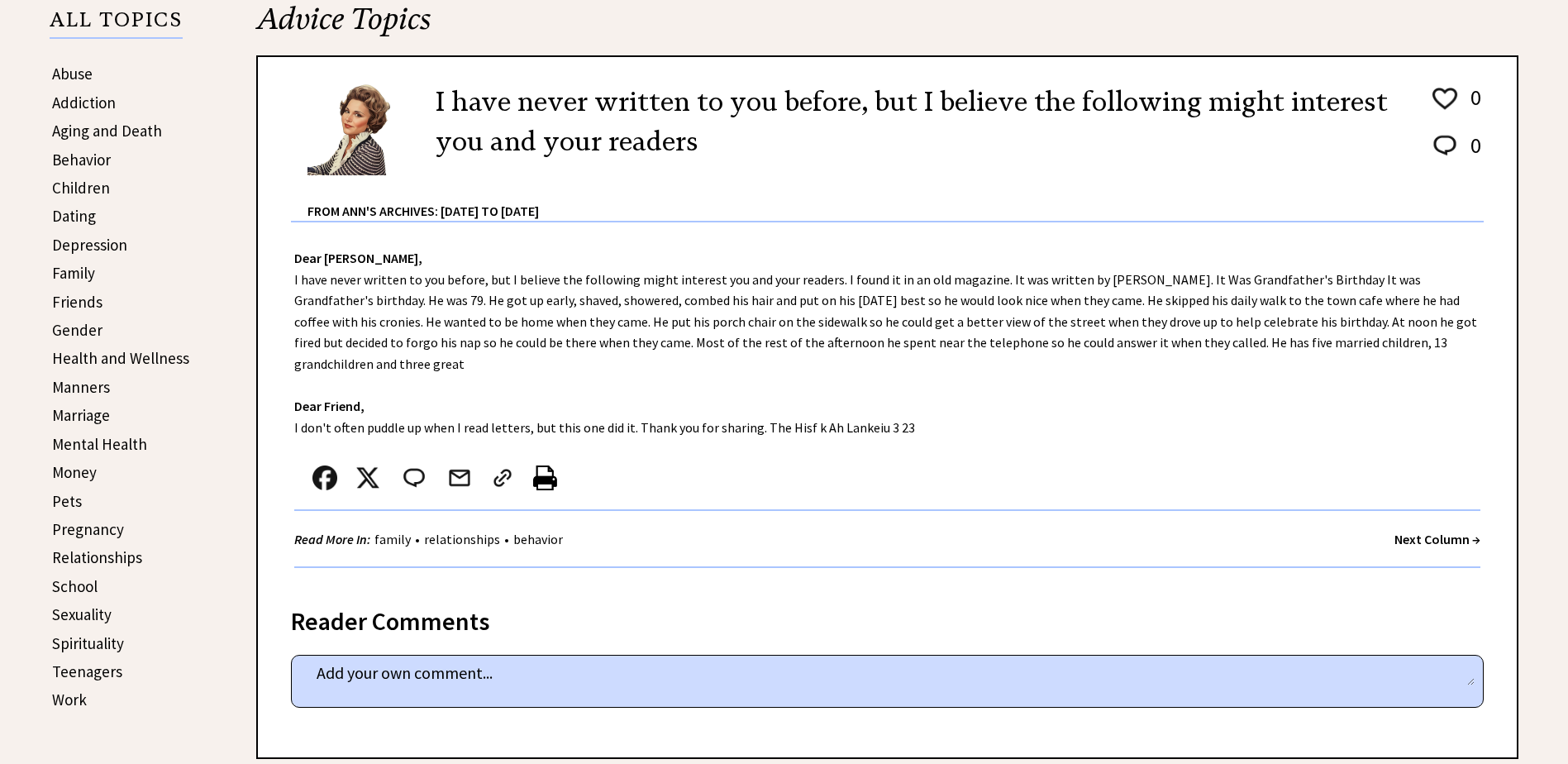
scroll to position [413, 0]
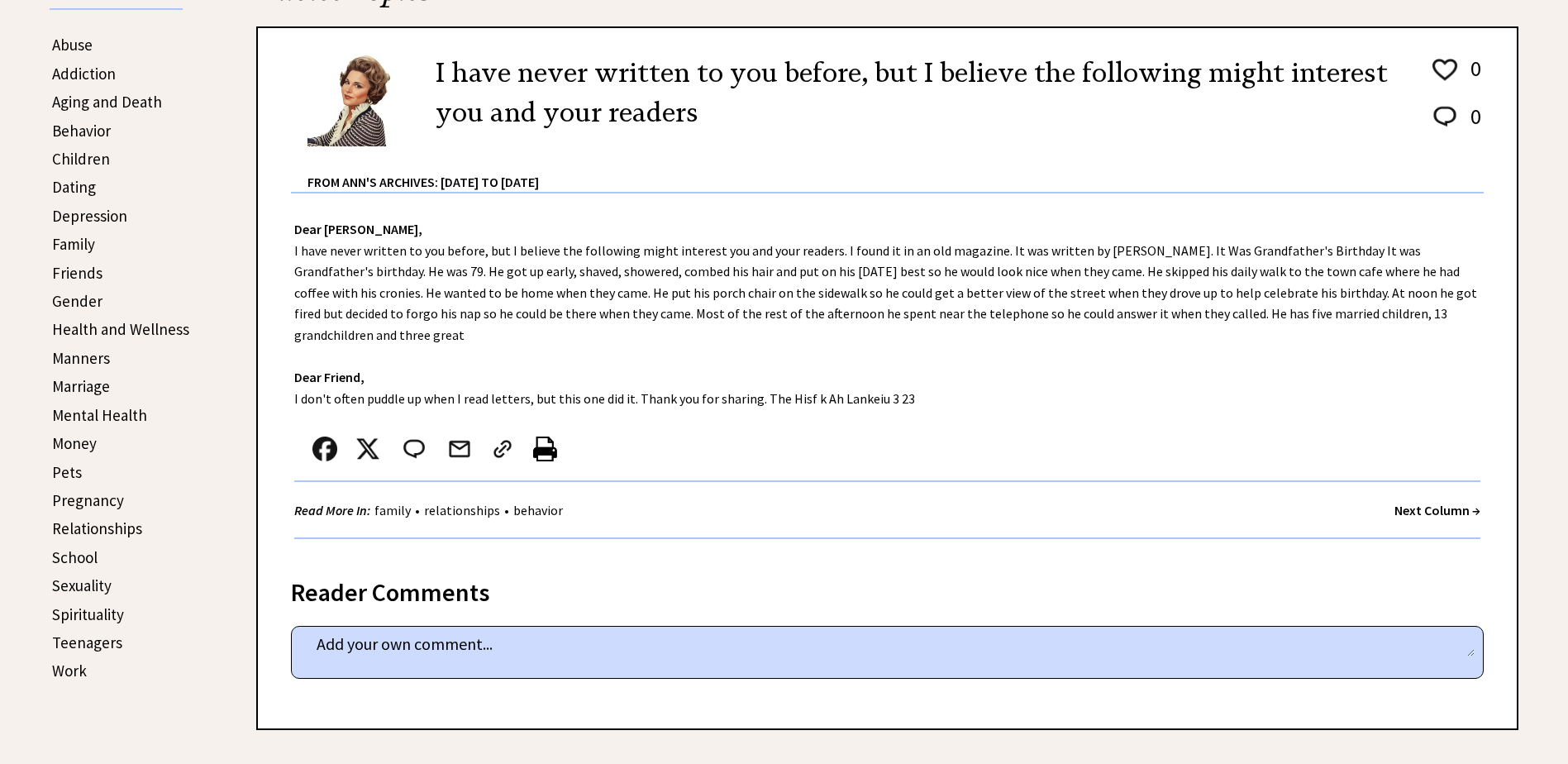
click at [1414, 502] on strong "Next Column →" at bounding box center [1437, 509] width 86 height 16
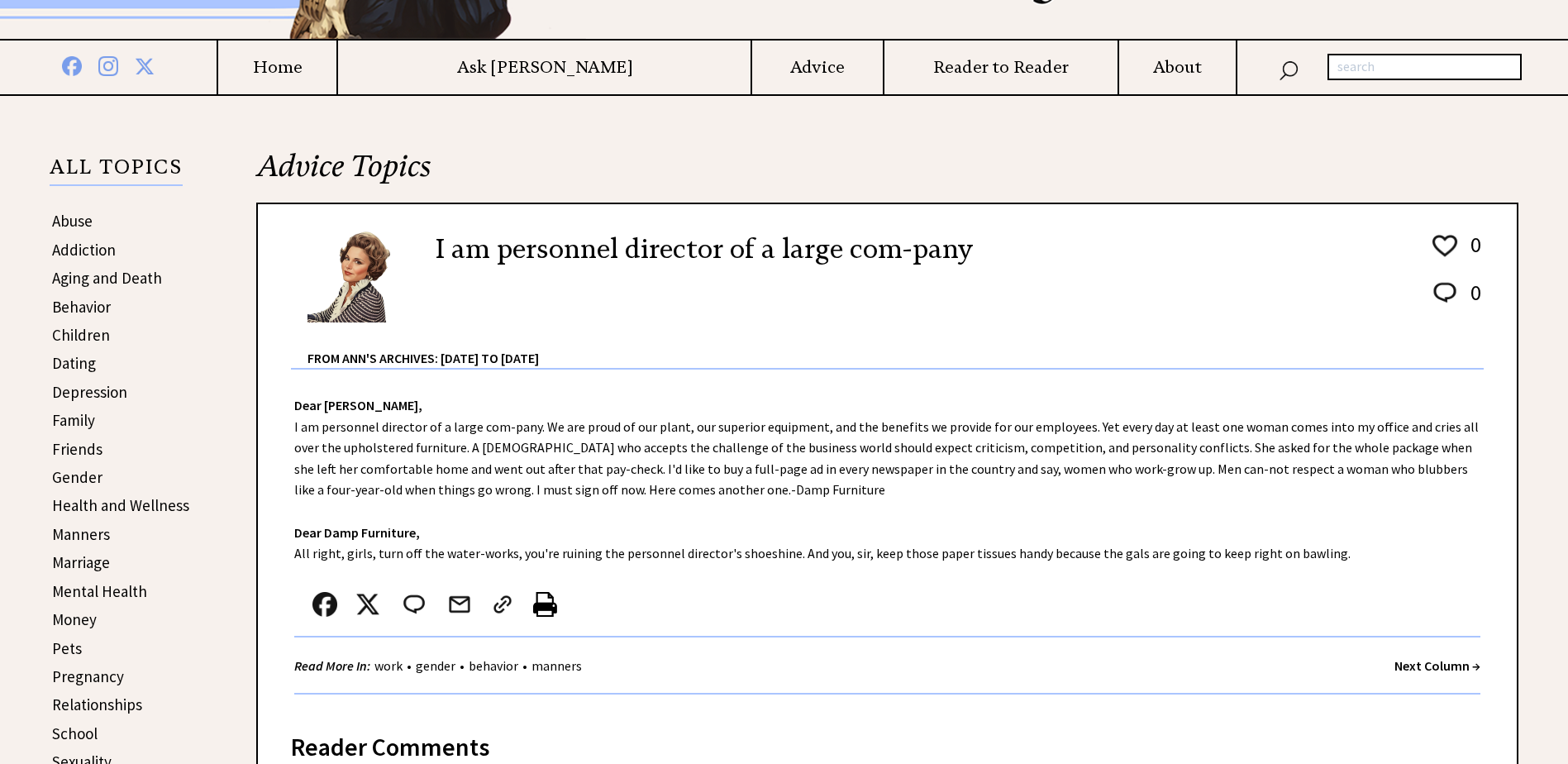
scroll to position [248, 0]
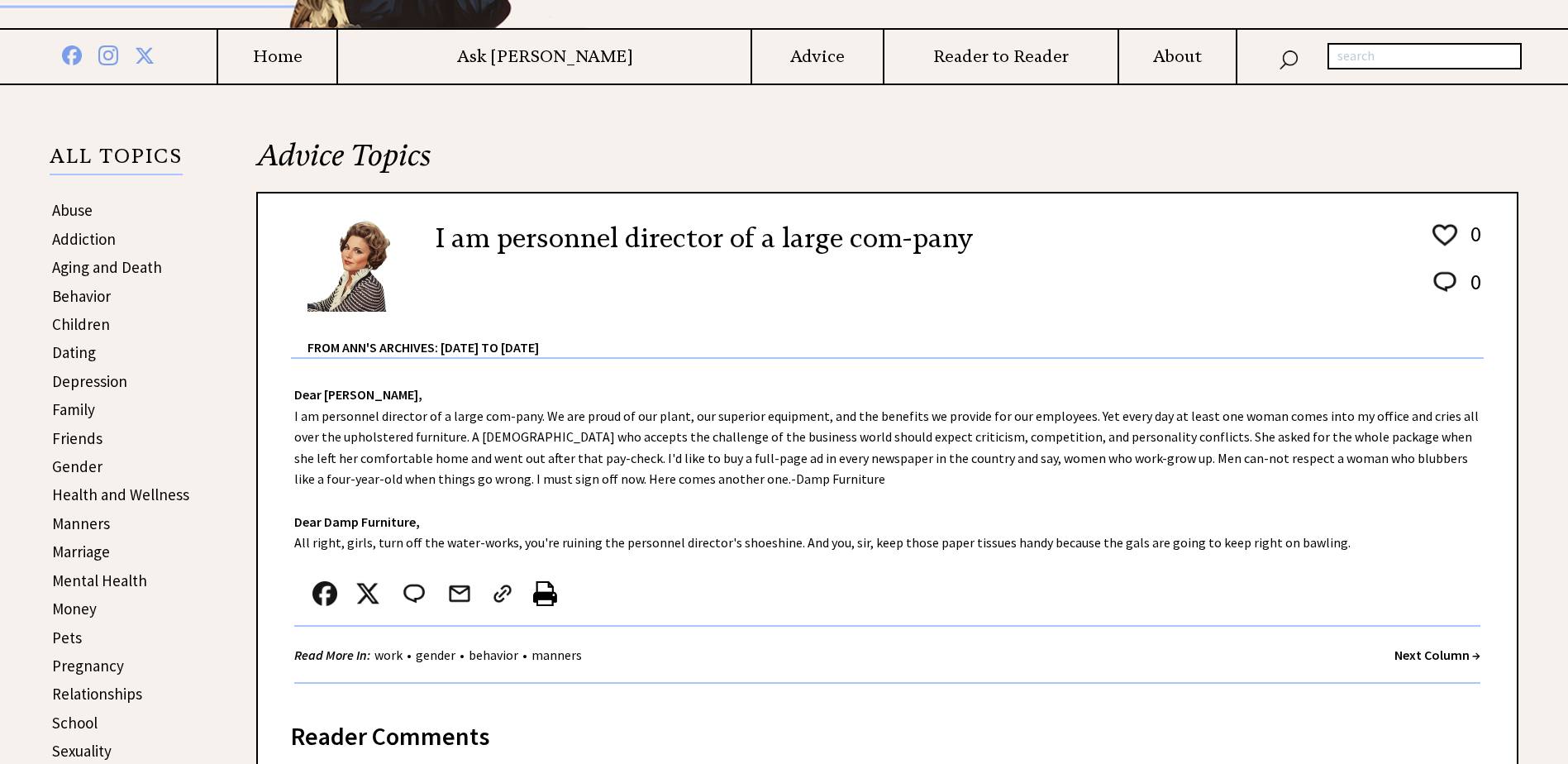
click at [1421, 654] on strong "Next Column →" at bounding box center [1437, 654] width 86 height 16
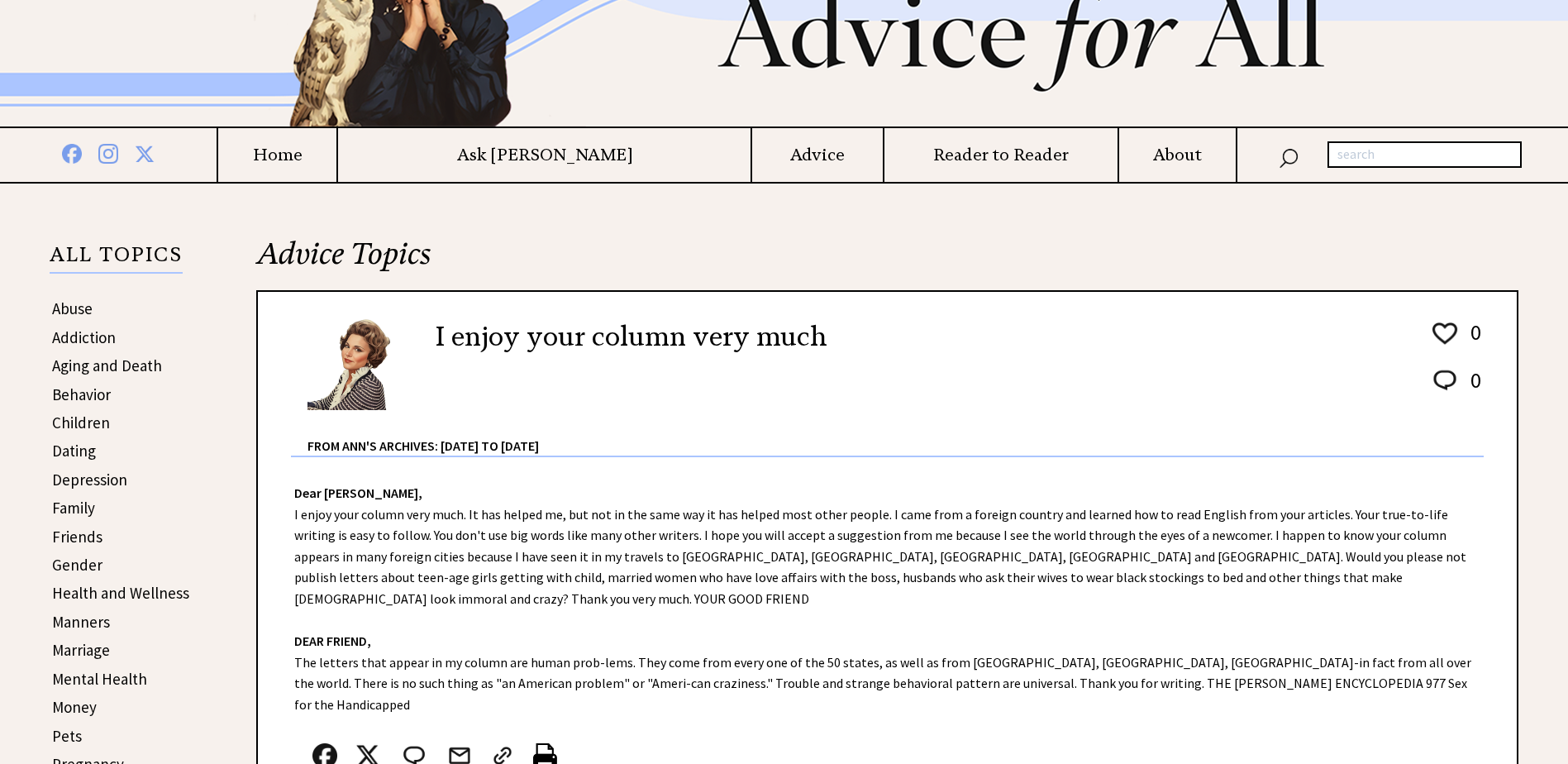
scroll to position [166, 0]
